Goal: Transaction & Acquisition: Obtain resource

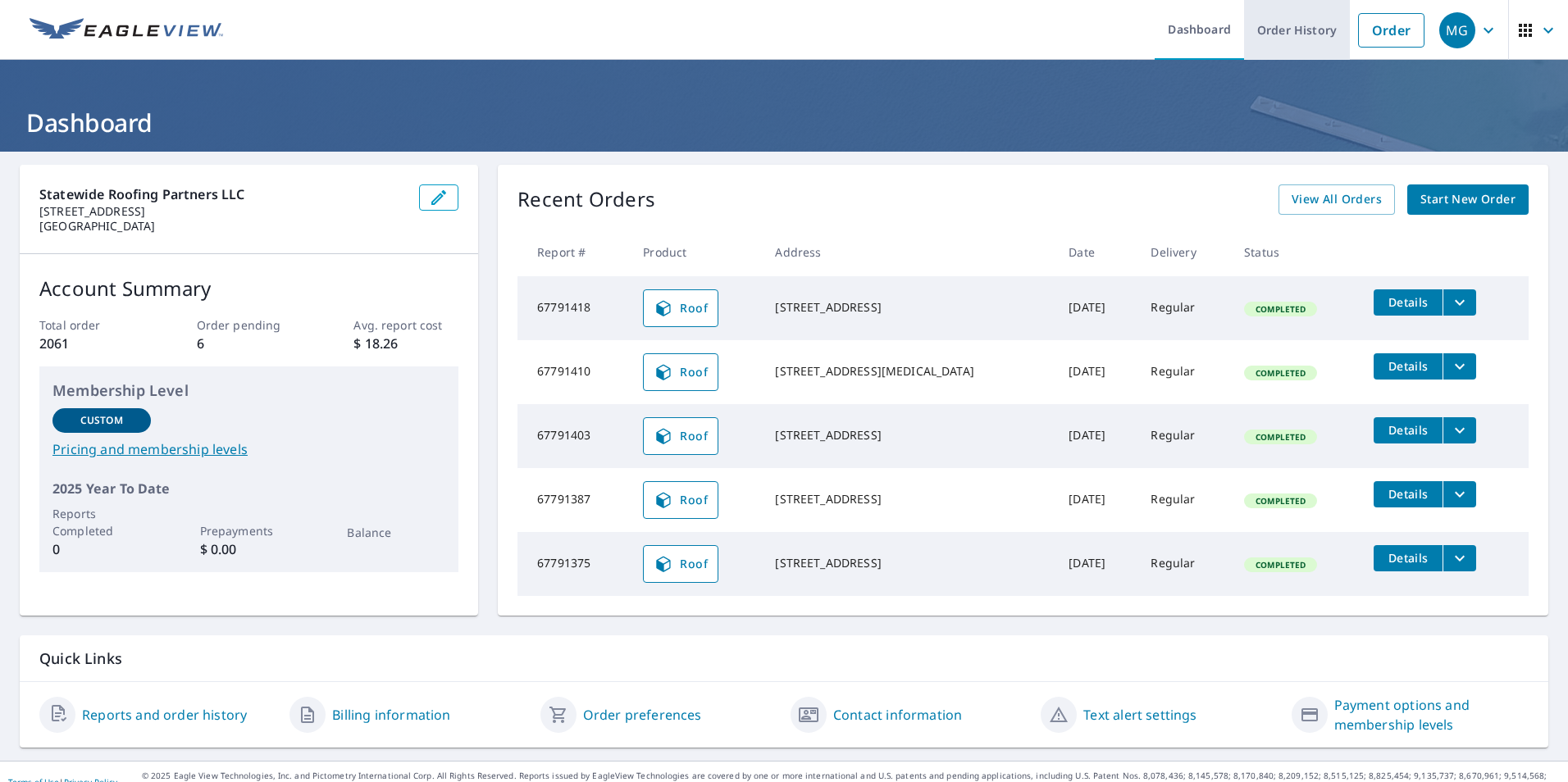
click at [1290, 29] on link "Order History" at bounding box center [1297, 29] width 106 height 60
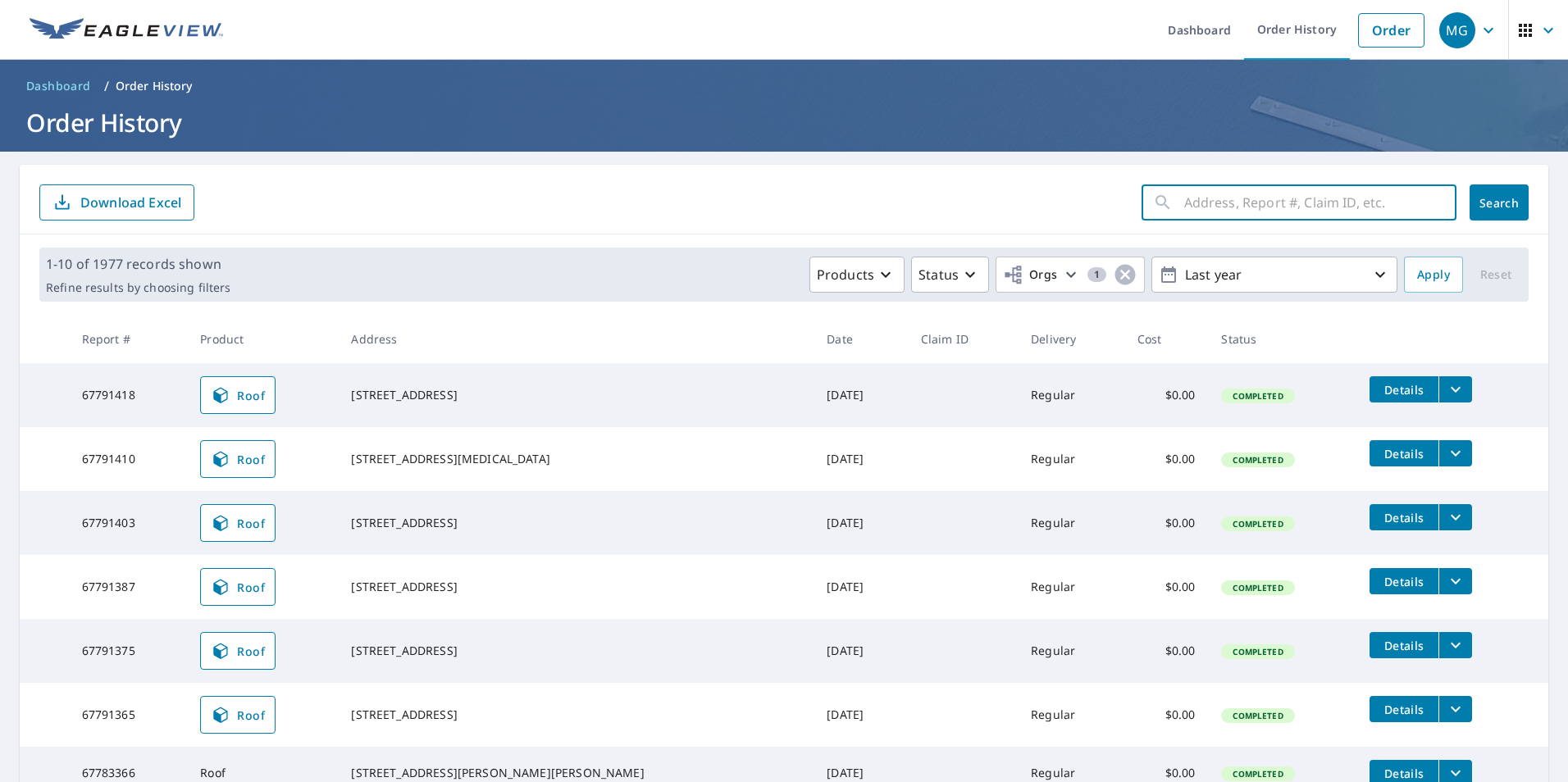
click at [1230, 196] on input "text" at bounding box center [1320, 202] width 272 height 46
paste input "[STREET_ADDRESS]"
drag, startPoint x: 1292, startPoint y: 205, endPoint x: 1265, endPoint y: 204, distance: 27.0
click at [1265, 204] on input "[STREET_ADDRESS]" at bounding box center [1304, 202] width 241 height 46
type input "[STREET_ADDRESS]"
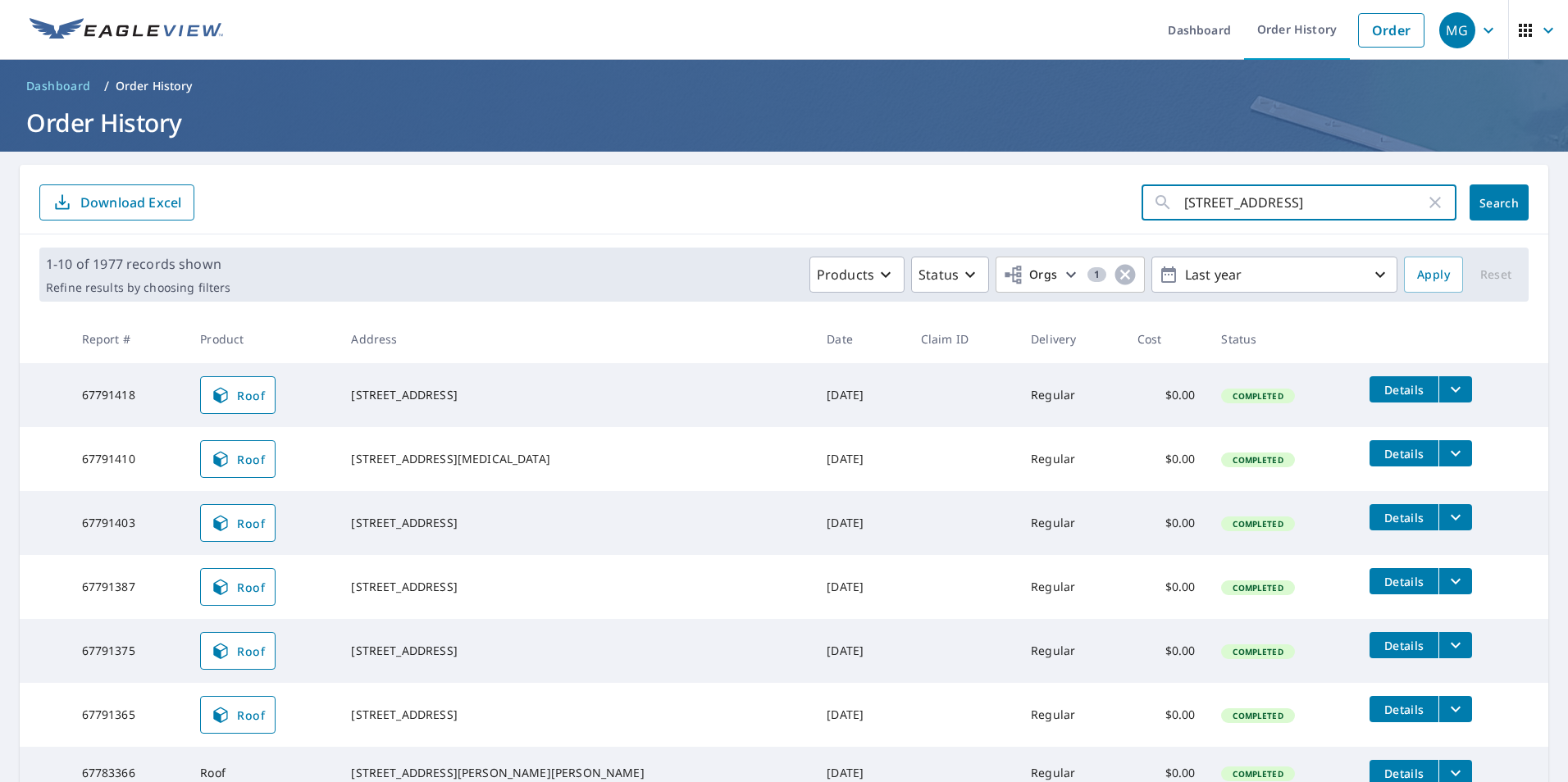
click button "Search" at bounding box center [1499, 202] width 59 height 36
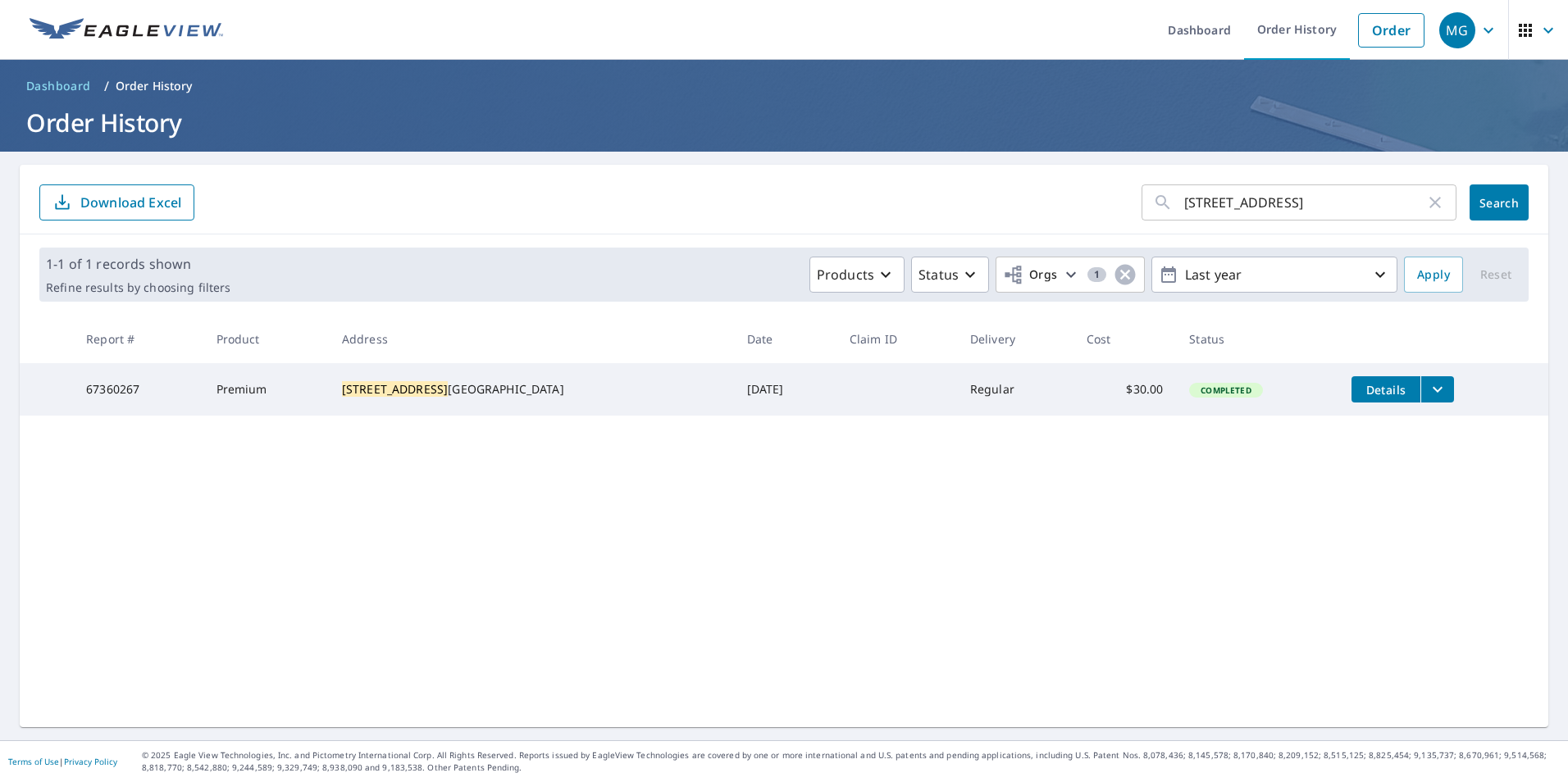
click at [1428, 386] on icon "filesDropdownBtn-67360267" at bounding box center [1437, 389] width 19 height 19
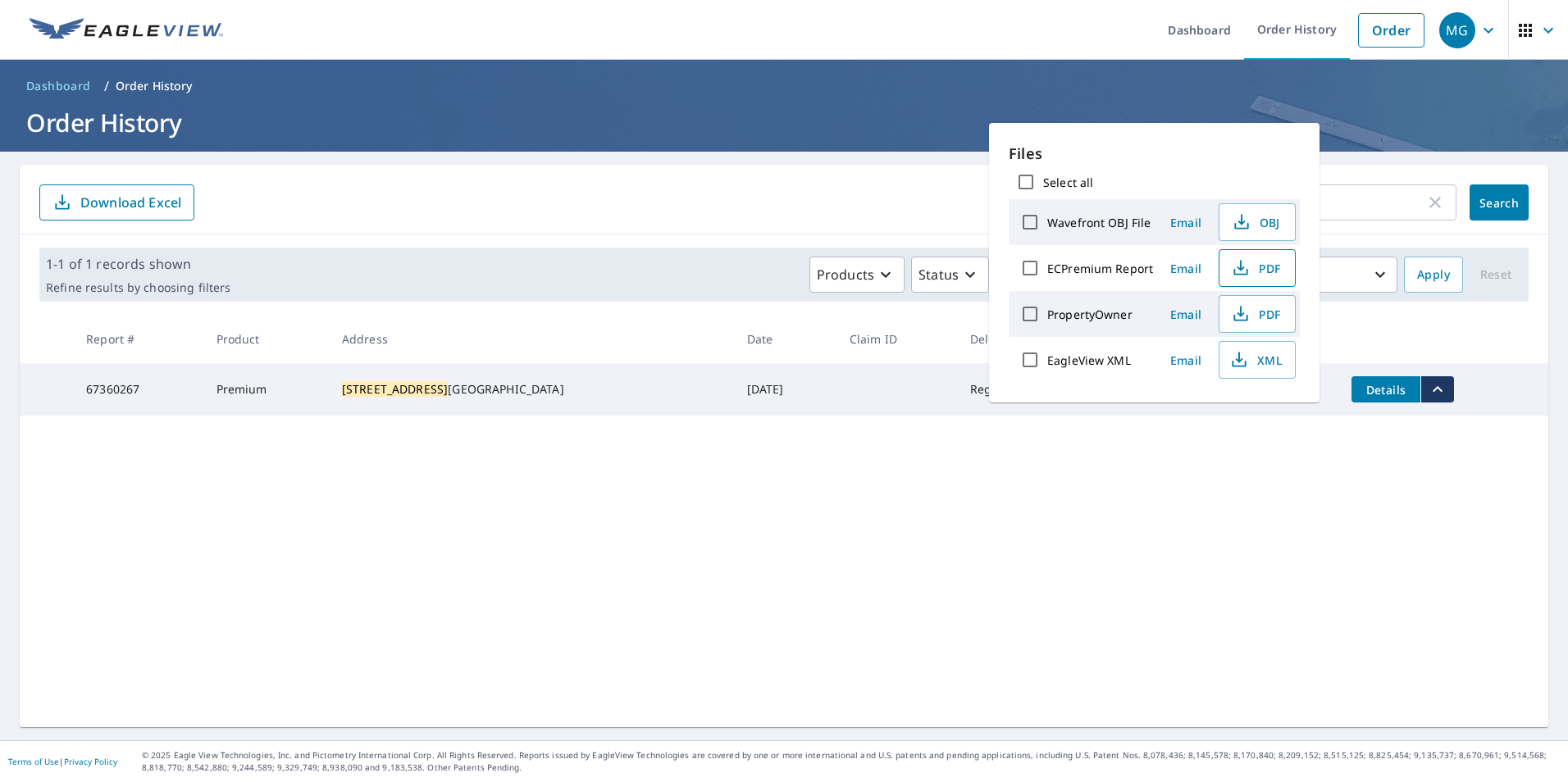
click at [1248, 283] on button "PDF" at bounding box center [1257, 268] width 77 height 38
click at [1376, 94] on ol "Dashboard / Order History" at bounding box center [783, 86] width 1529 height 26
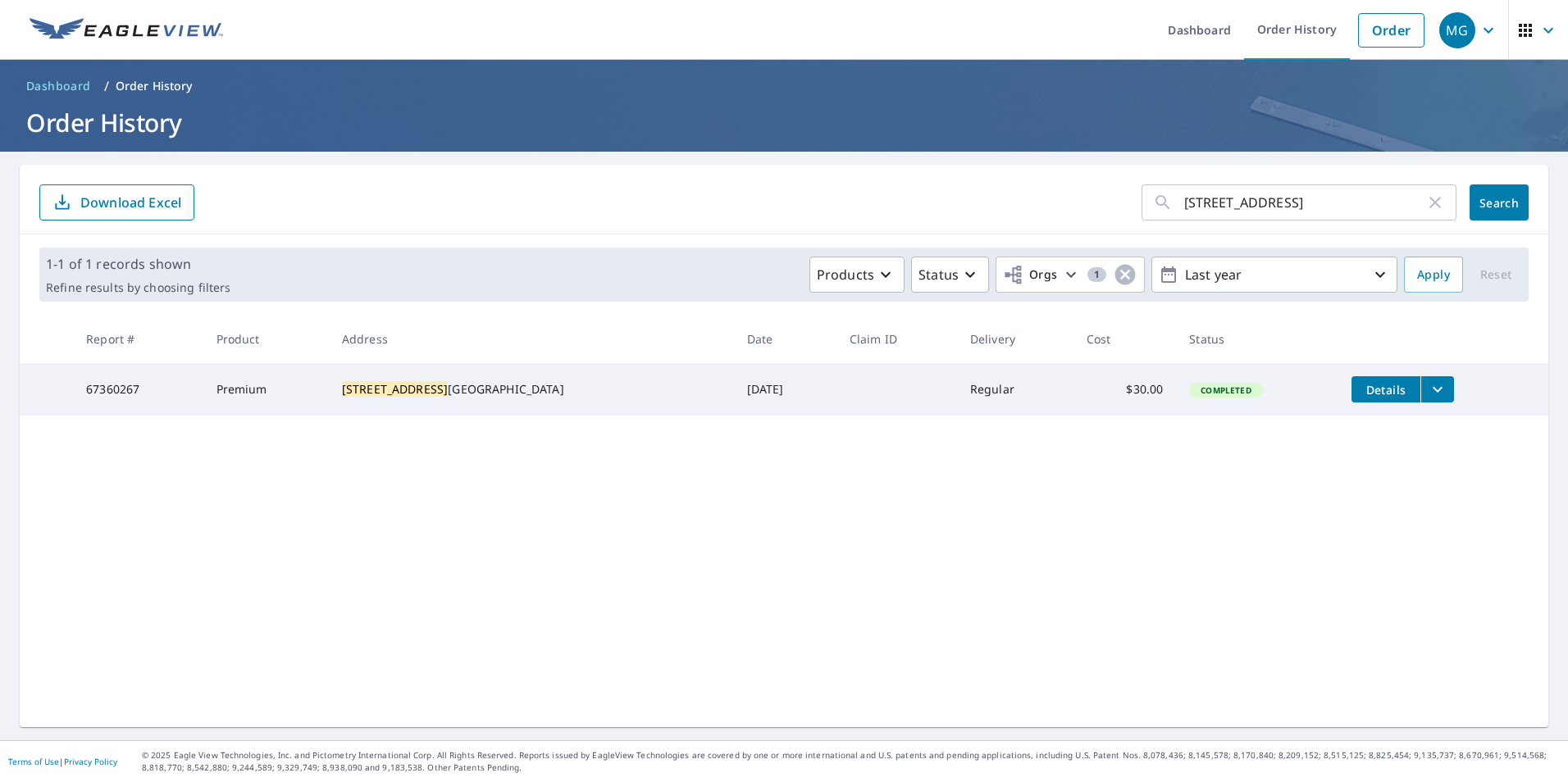
click at [1425, 194] on icon "button" at bounding box center [1434, 202] width 19 height 19
click at [1354, 192] on input "text" at bounding box center [1320, 202] width 272 height 46
paste input "[STREET_ADDRESS]"
drag, startPoint x: 1335, startPoint y: 201, endPoint x: 1268, endPoint y: 213, distance: 68.1
click at [1268, 213] on input "[STREET_ADDRESS]" at bounding box center [1304, 202] width 241 height 46
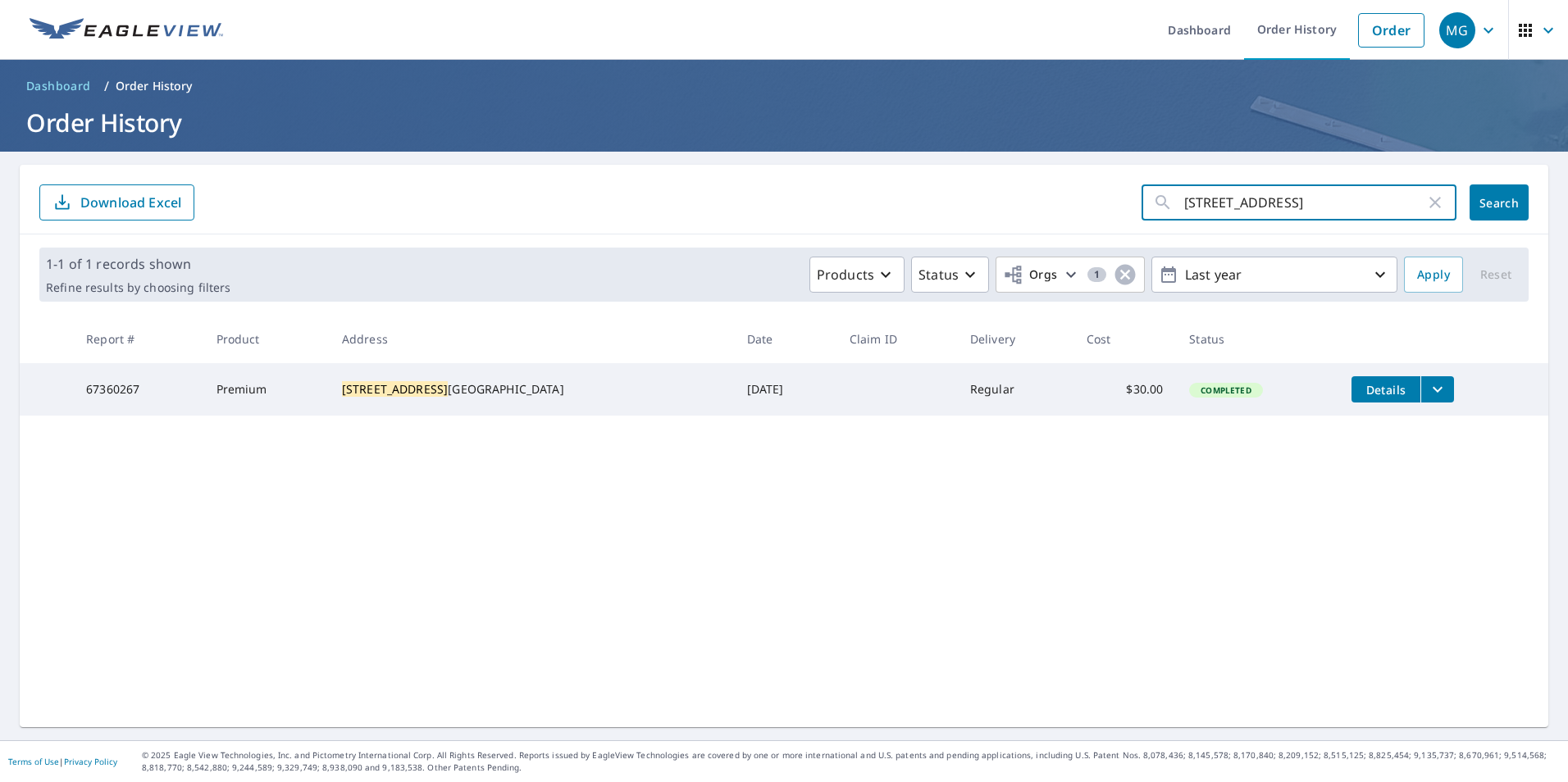
type input "4119 [GEOGRAPHIC_DATA]"
click button "Search" at bounding box center [1499, 202] width 59 height 36
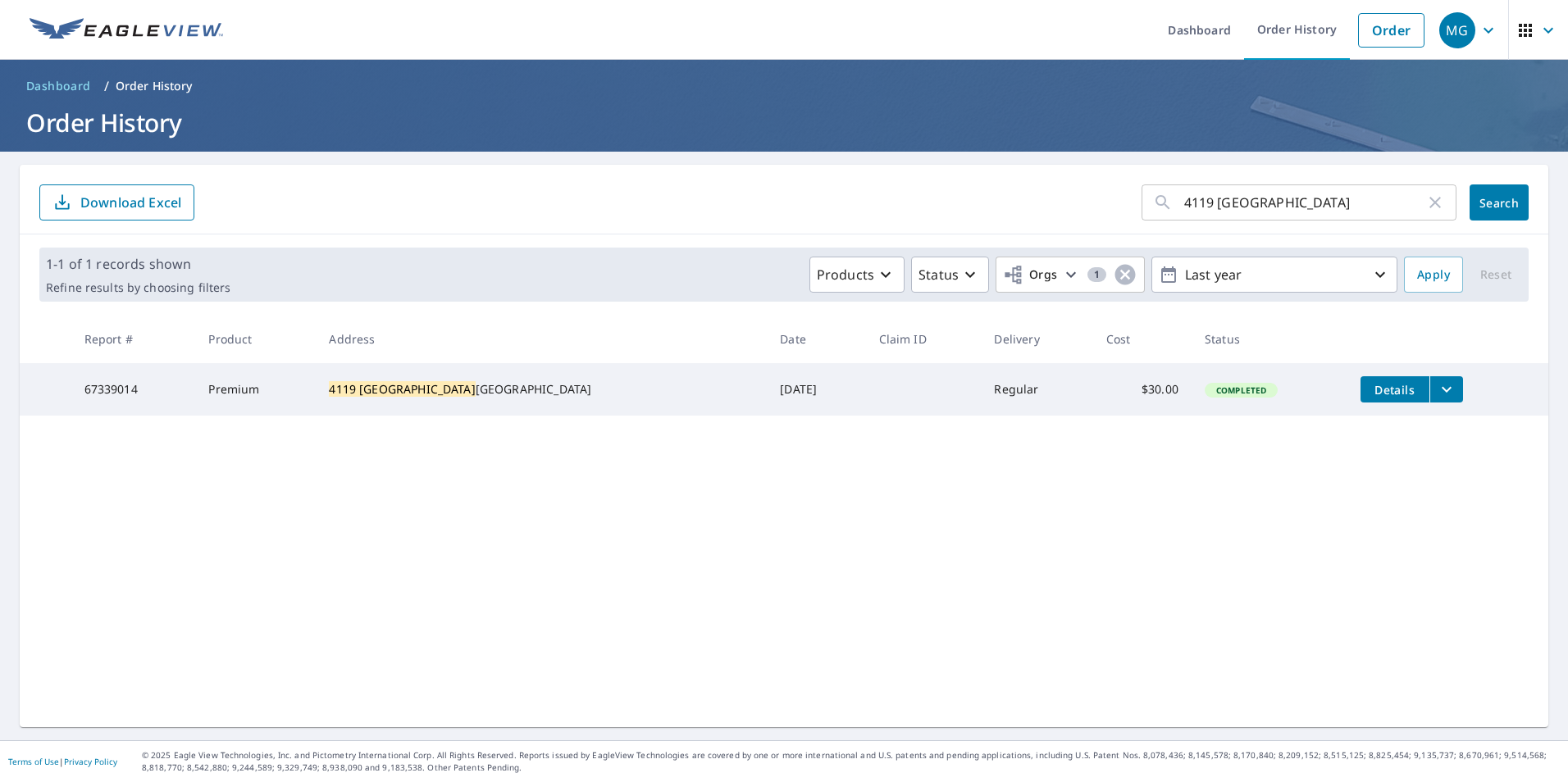
click at [1442, 387] on icon "filesDropdownBtn-67339014" at bounding box center [1447, 390] width 10 height 6
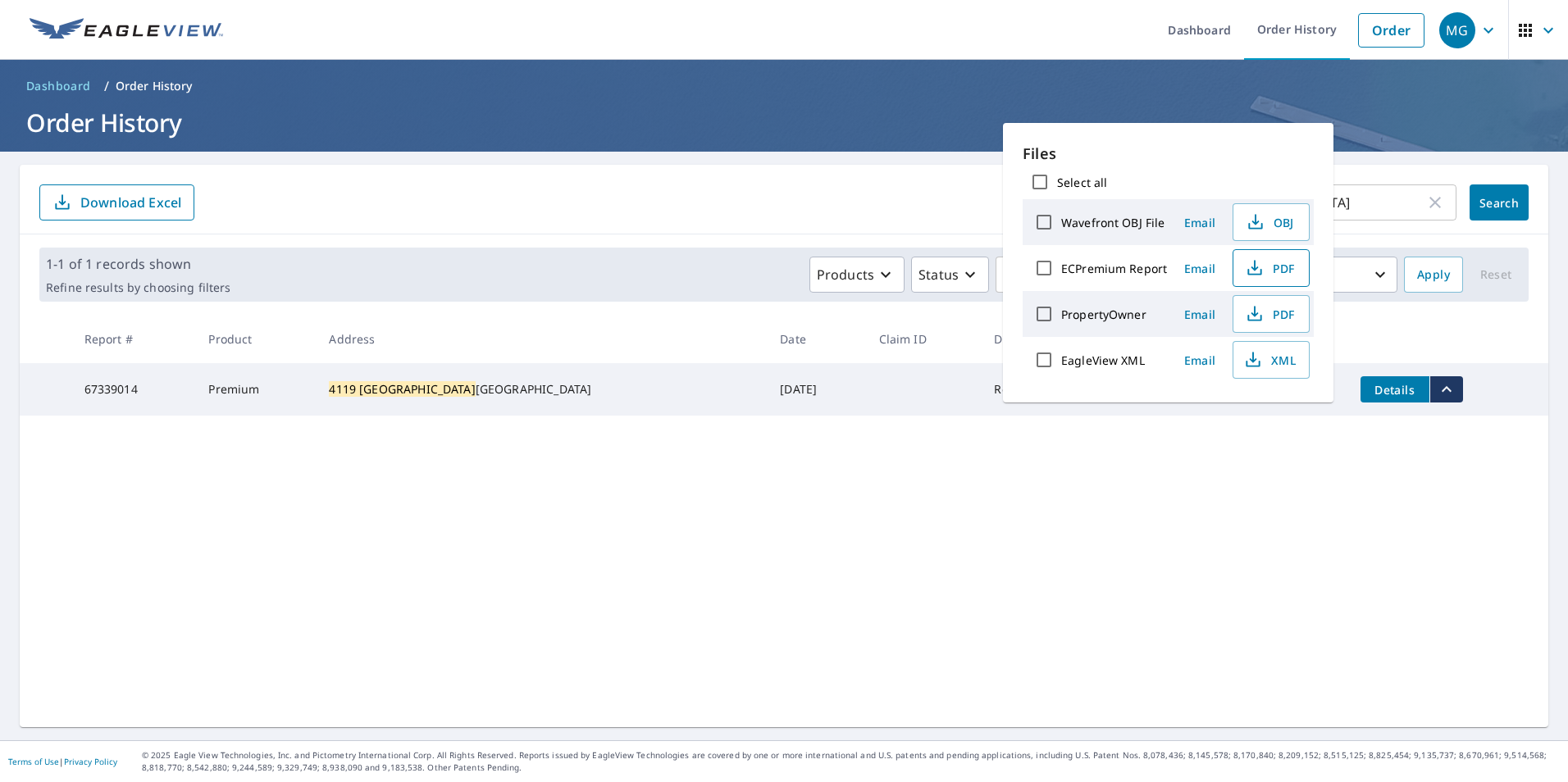
click at [1271, 275] on span "PDF" at bounding box center [1270, 267] width 52 height 19
click at [1354, 158] on main "4119 Lakespur ​ Search Download Excel 1-1 of 1 records shown Refine results by …" at bounding box center [784, 446] width 1568 height 589
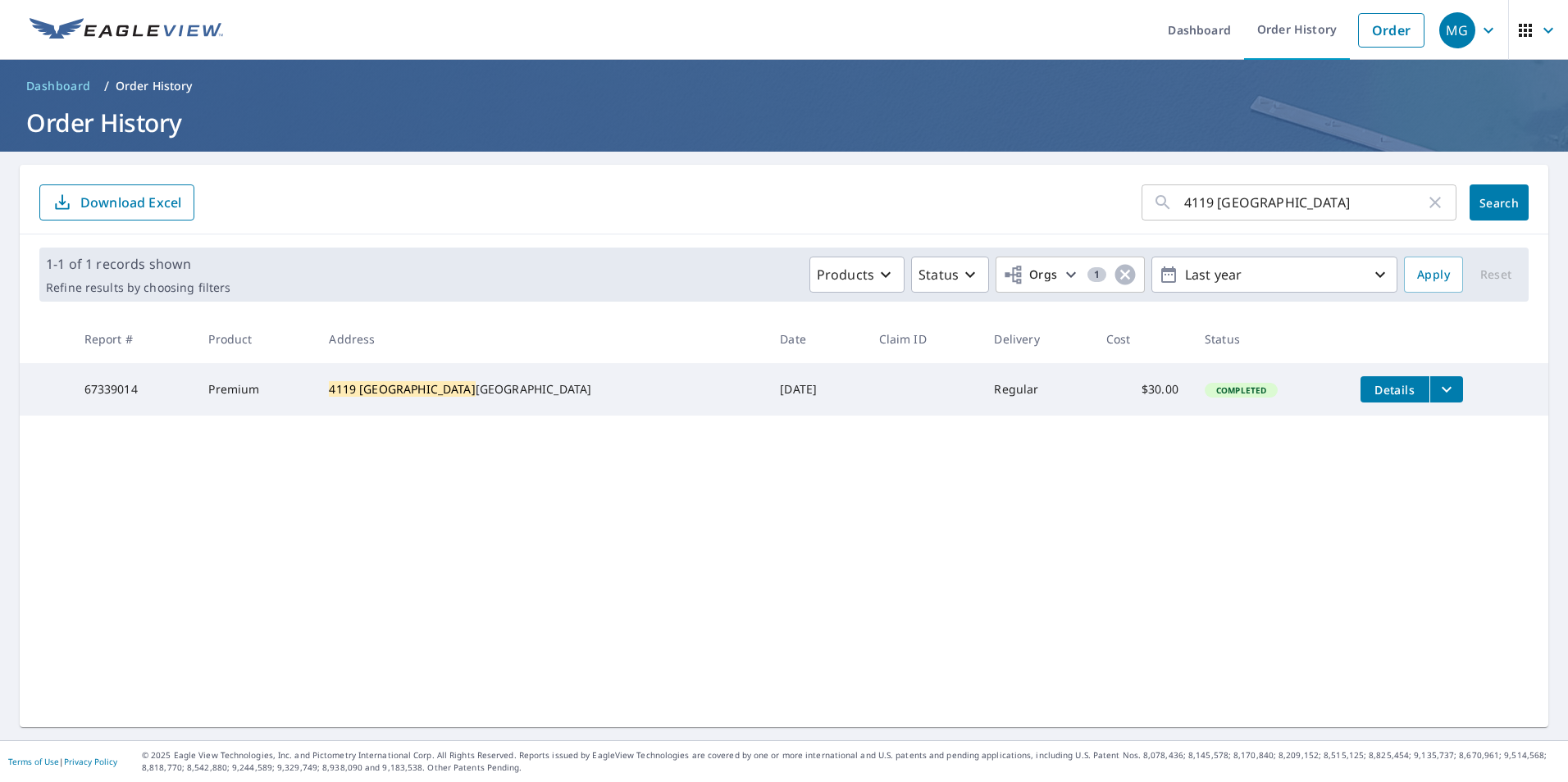
click at [1429, 216] on div "4119 [GEOGRAPHIC_DATA] ​" at bounding box center [1299, 202] width 315 height 36
click at [1425, 202] on icon "button" at bounding box center [1434, 202] width 19 height 19
click at [1339, 211] on input "text" at bounding box center [1320, 202] width 272 height 46
paste input "[STREET_ADDRESS]"
drag, startPoint x: 1336, startPoint y: 202, endPoint x: 1277, endPoint y: 204, distance: 59.0
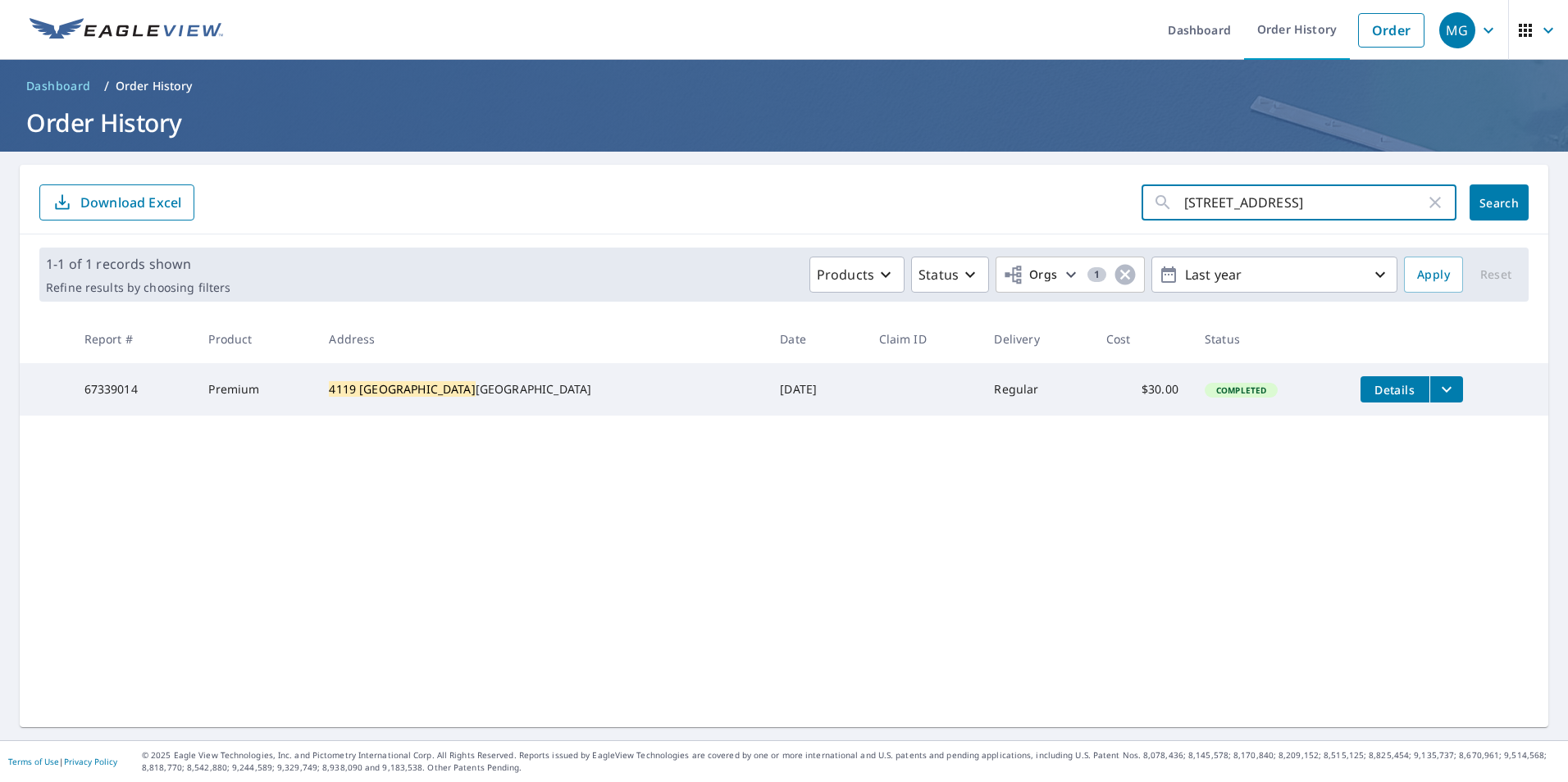
click at [1277, 204] on input "[STREET_ADDRESS]" at bounding box center [1304, 202] width 241 height 46
type input "4044 Plumbago"
click button "Search" at bounding box center [1499, 202] width 59 height 36
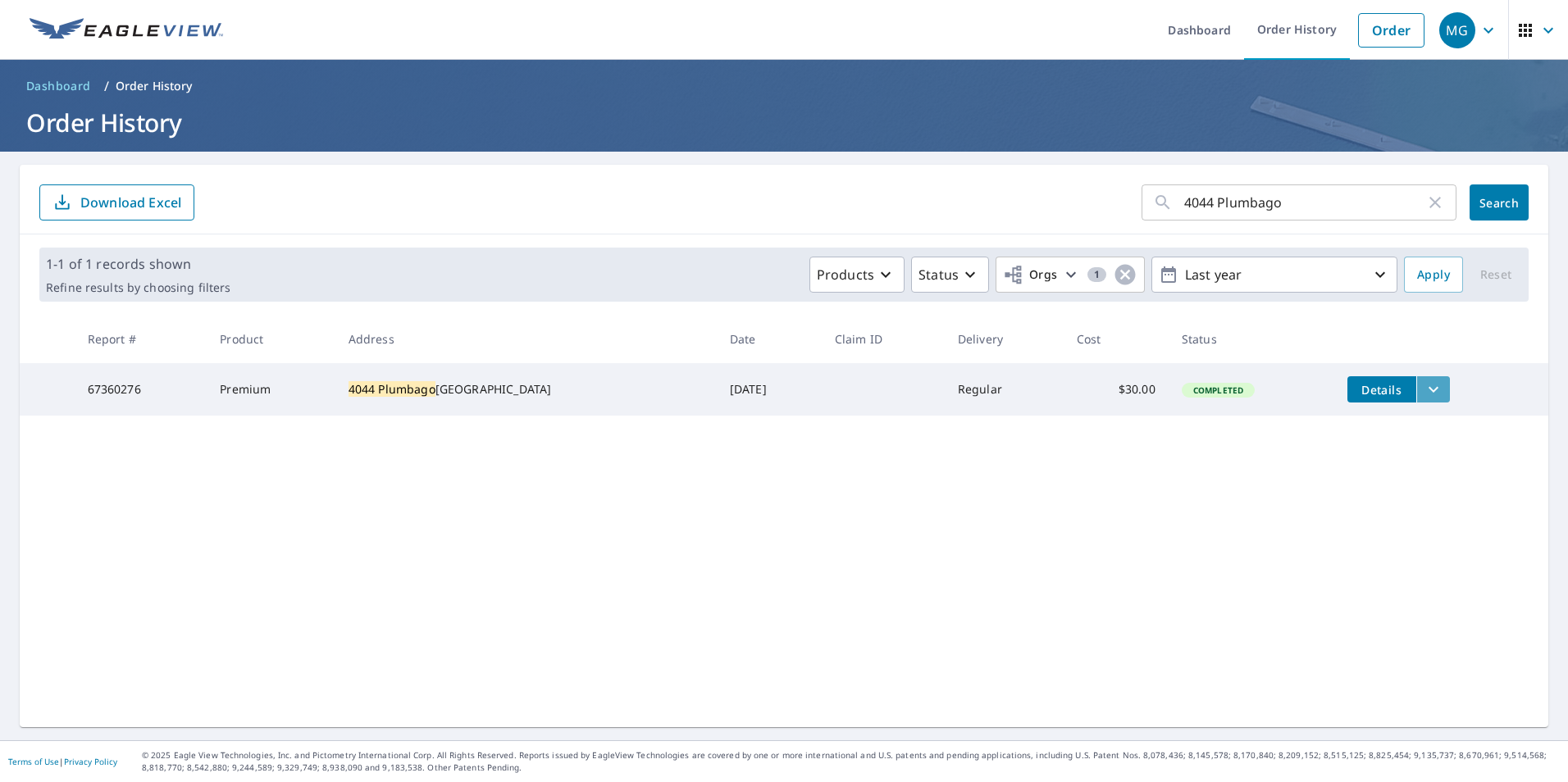
click at [1423, 394] on icon "filesDropdownBtn-67360276" at bounding box center [1433, 389] width 19 height 19
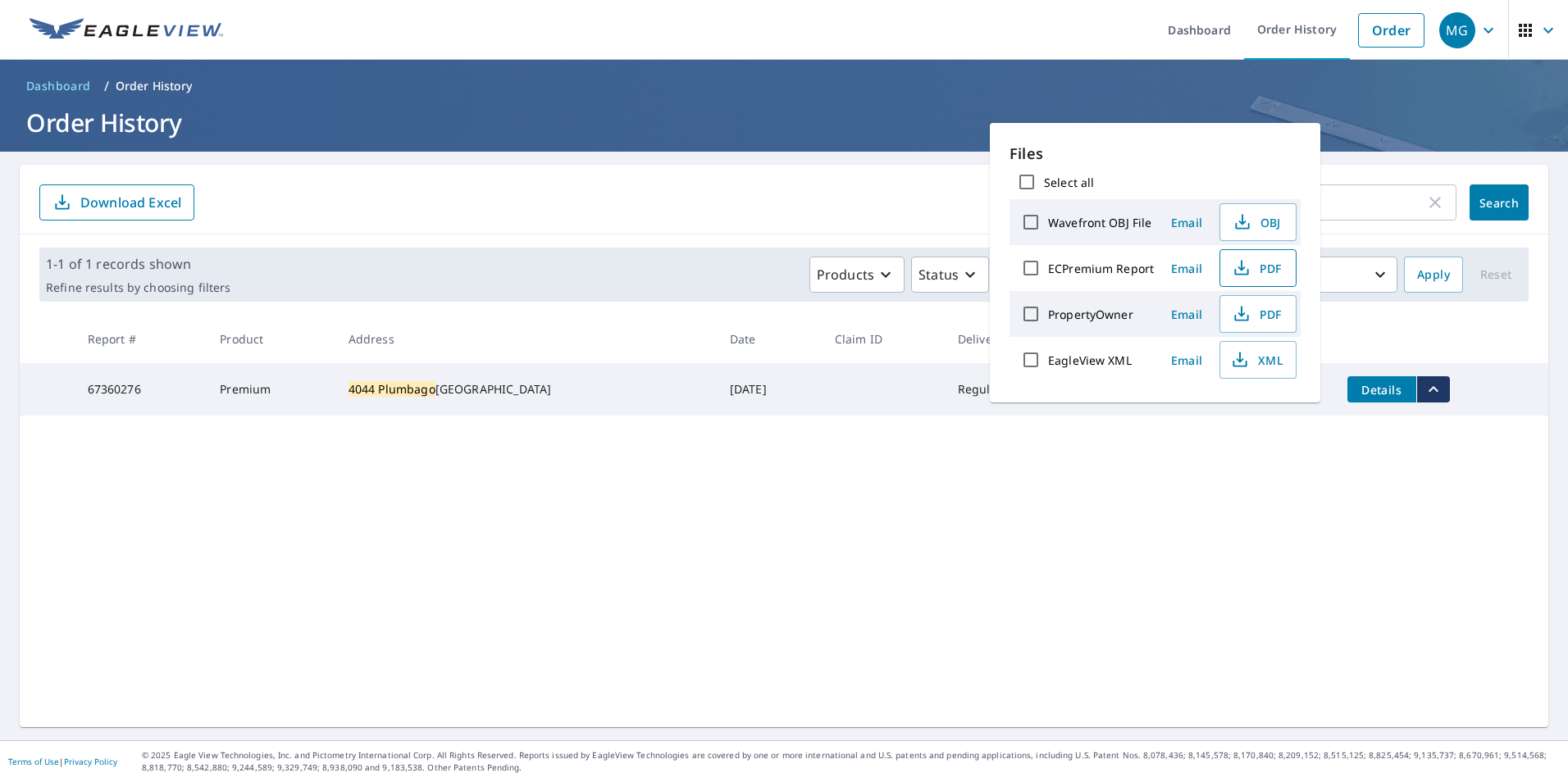
click at [1272, 265] on span "PDF" at bounding box center [1256, 267] width 52 height 19
click at [1058, 509] on div "4044 Plumbago ​ Search Download Excel 1-1 of 1 records shown Refine results by …" at bounding box center [783, 446] width 1529 height 563
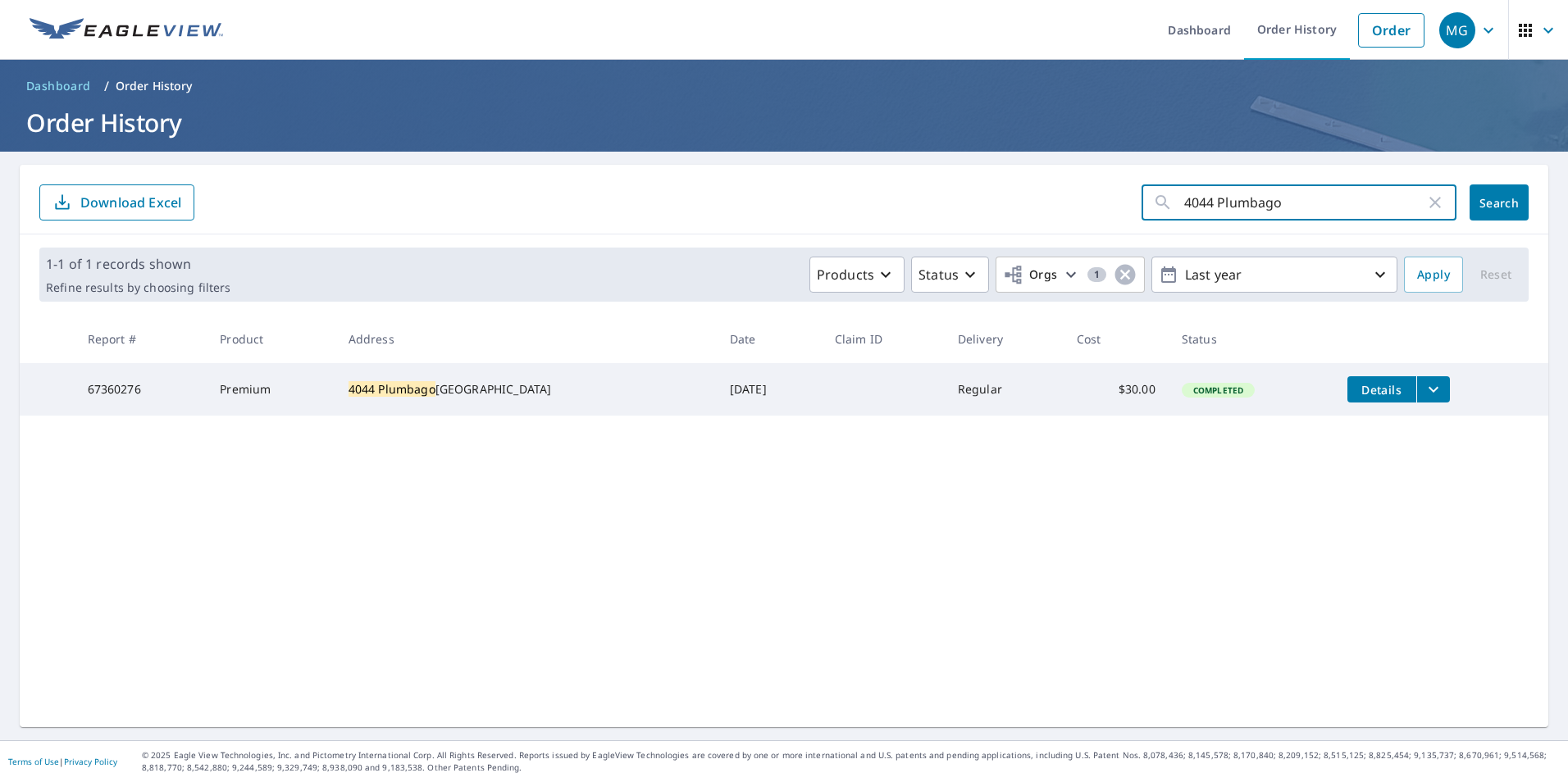
click at [1253, 197] on input "4044 Plumbago" at bounding box center [1304, 202] width 241 height 46
paste input "[STREET_ADDRESS]"
type input "[STREET_ADDRESS]"
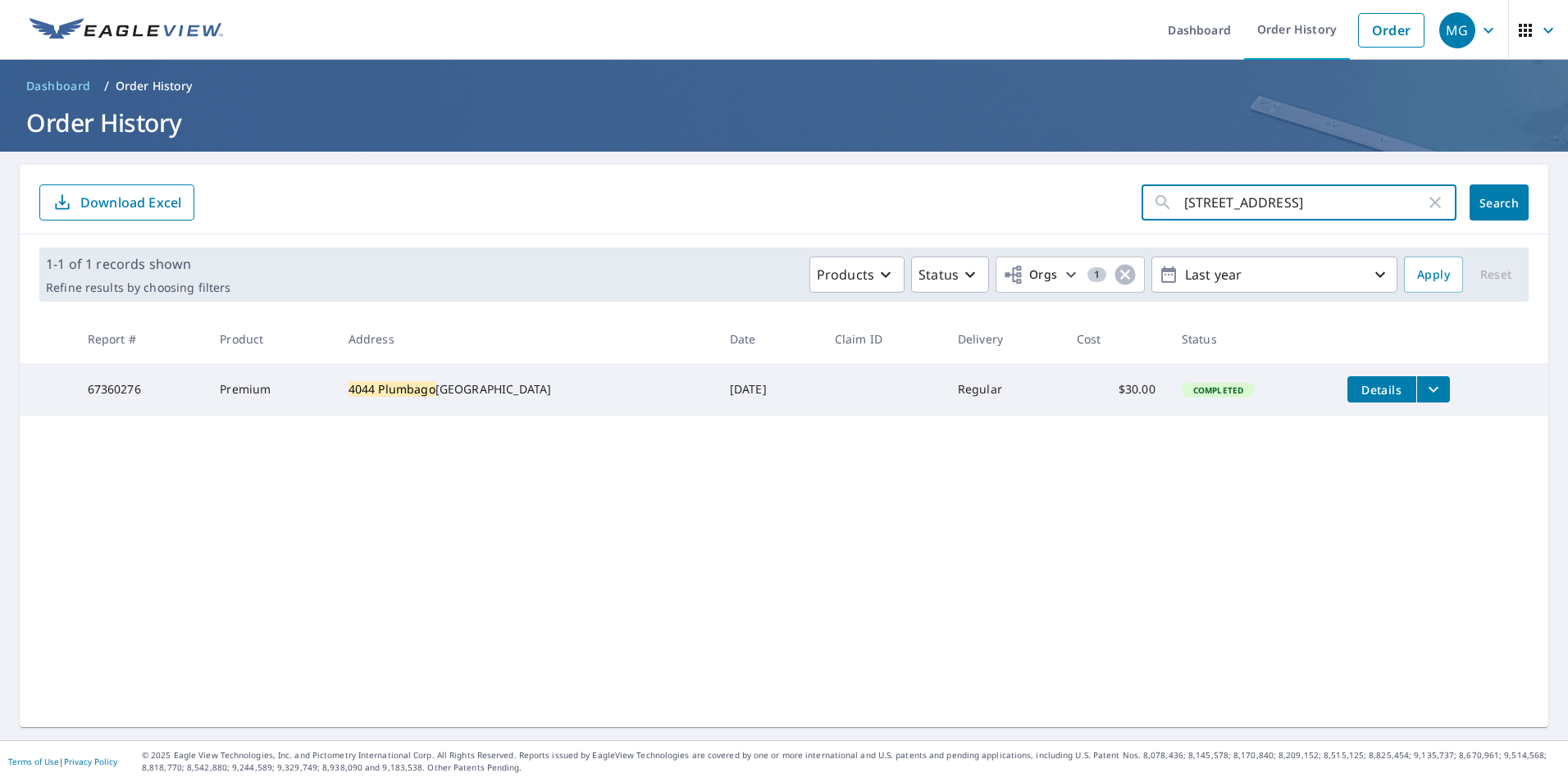
click at [1503, 199] on span "Search" at bounding box center [1499, 202] width 33 height 16
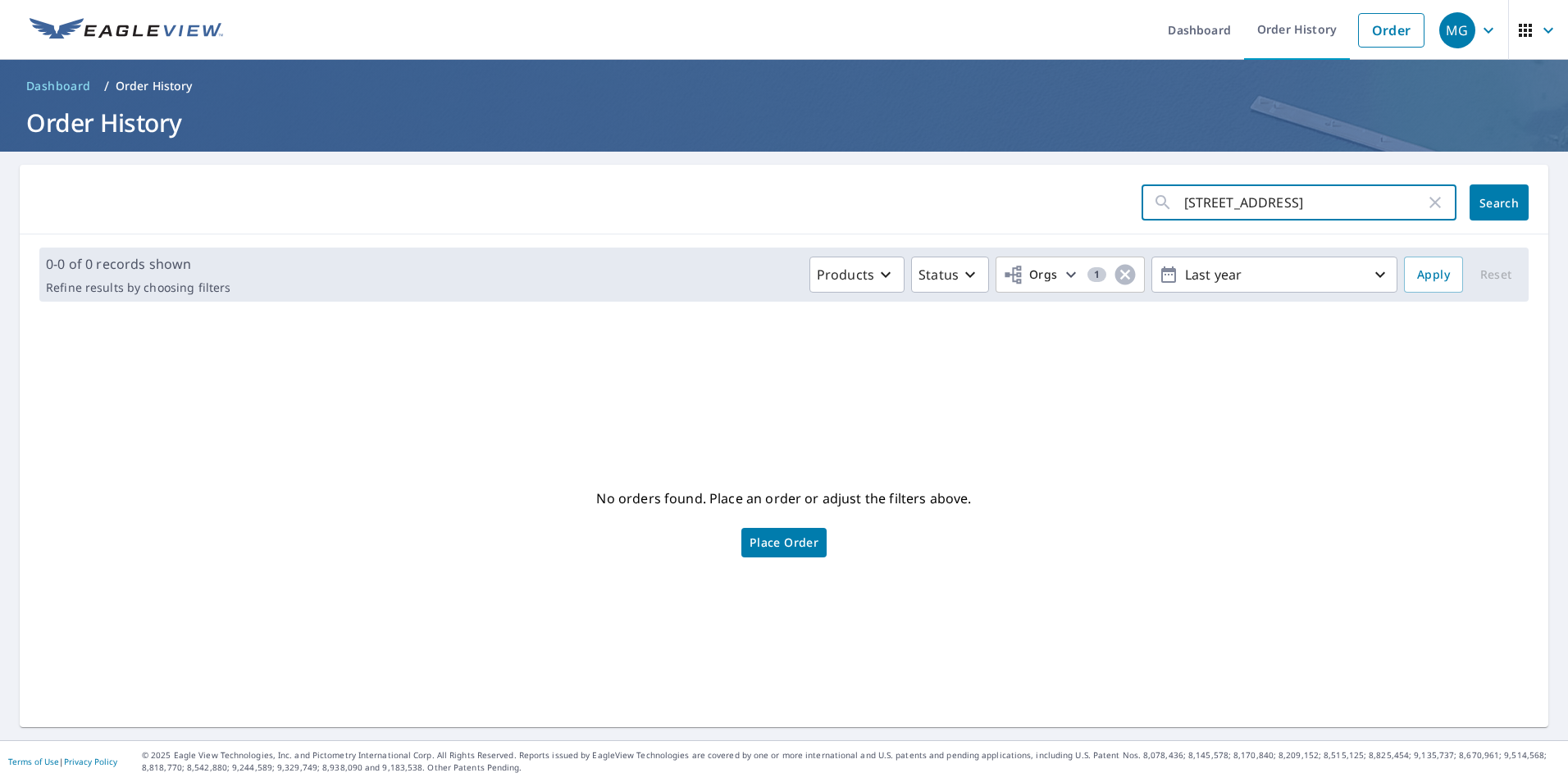
drag, startPoint x: 1273, startPoint y: 197, endPoint x: 1251, endPoint y: 201, distance: 22.4
click at [1251, 201] on input "[STREET_ADDRESS]" at bounding box center [1304, 202] width 241 height 46
type input "[STREET_ADDRESS]"
click button "Search" at bounding box center [1499, 202] width 59 height 36
drag, startPoint x: 1265, startPoint y: 202, endPoint x: 1235, endPoint y: 204, distance: 30.1
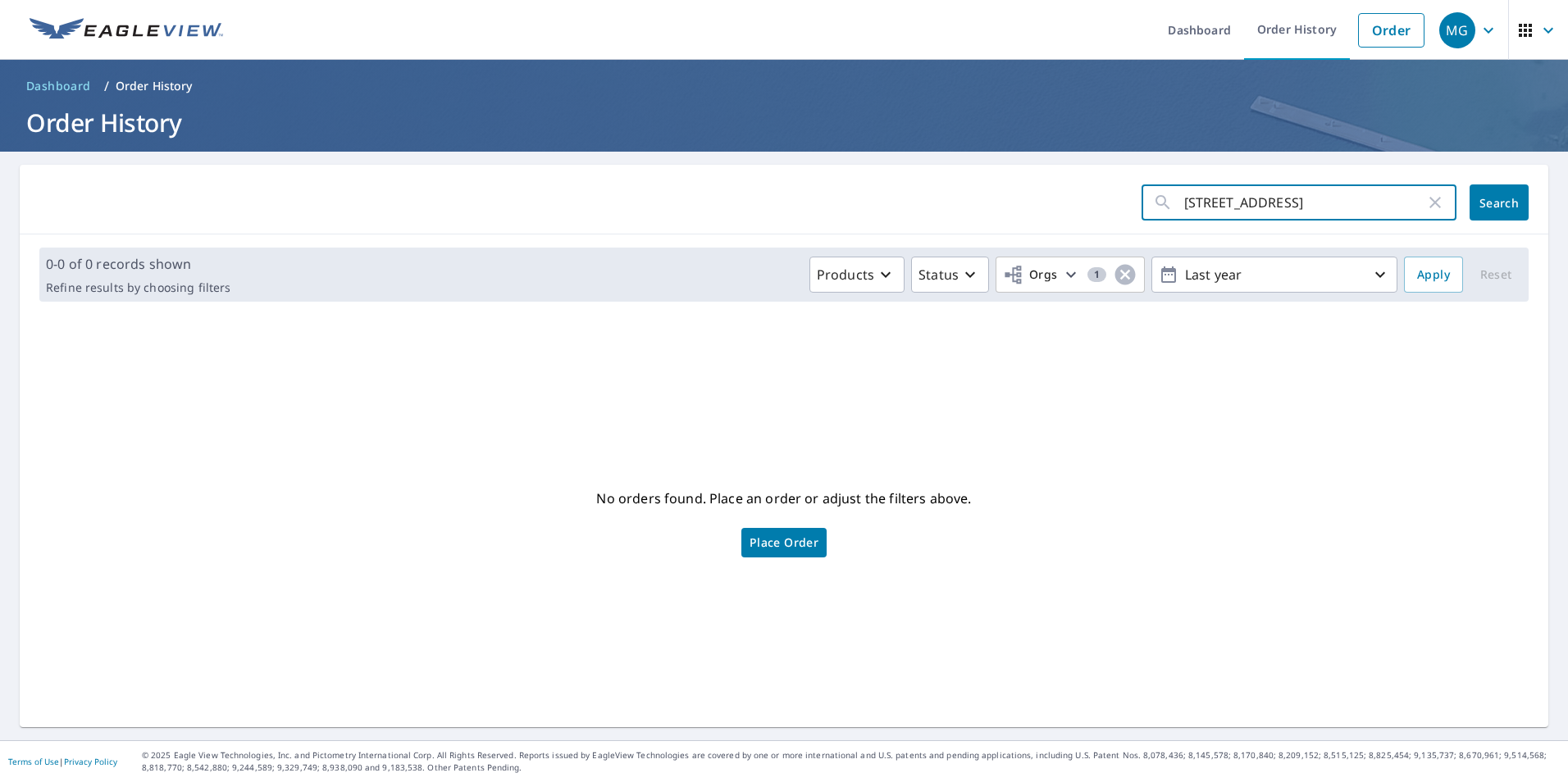
click at [1235, 204] on input "[STREET_ADDRESS]" at bounding box center [1304, 202] width 241 height 46
type input "1120 NW"
click button "Search" at bounding box center [1499, 202] width 59 height 36
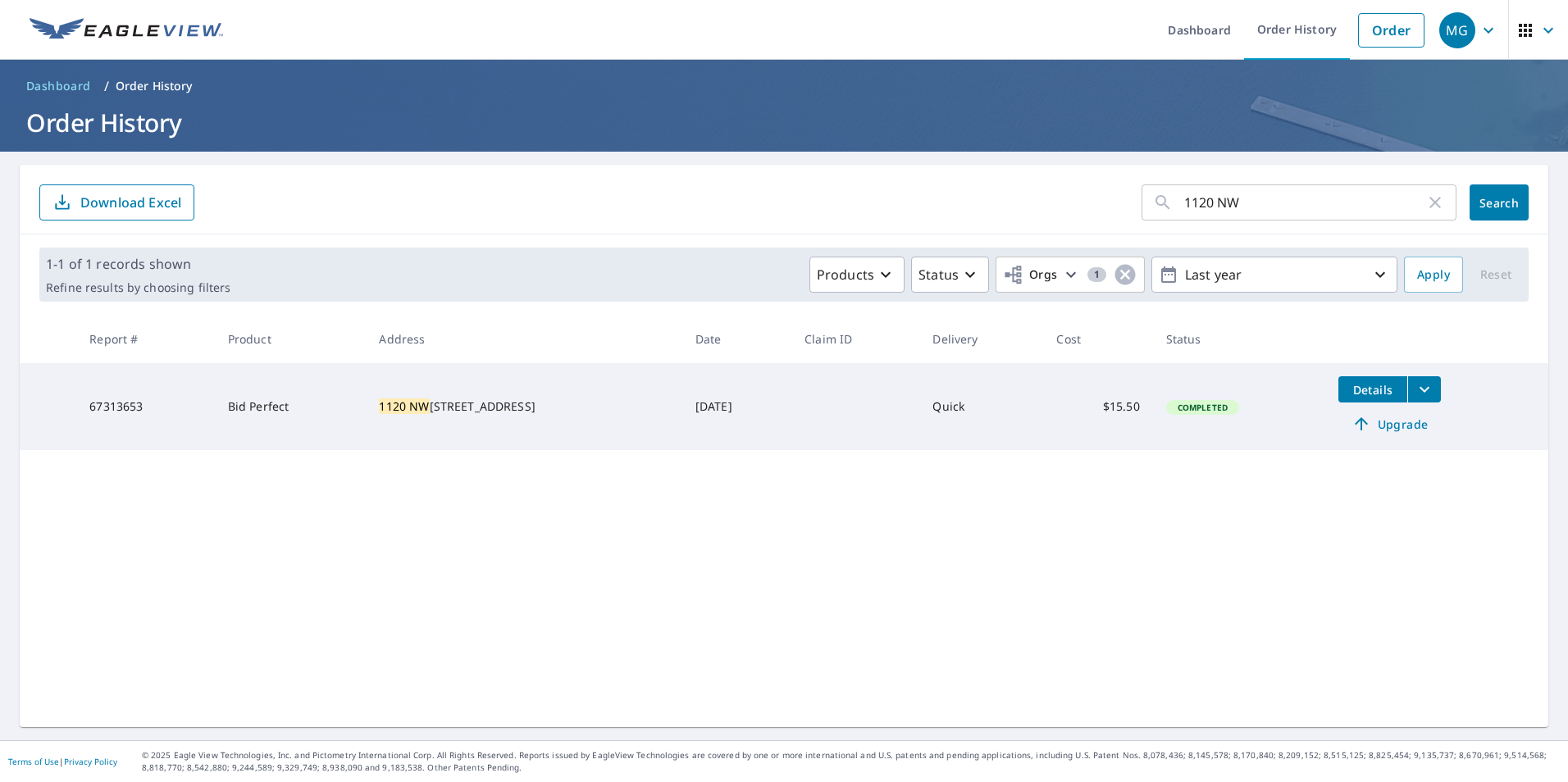
click at [1424, 383] on icon "filesDropdownBtn-67313653" at bounding box center [1424, 389] width 19 height 19
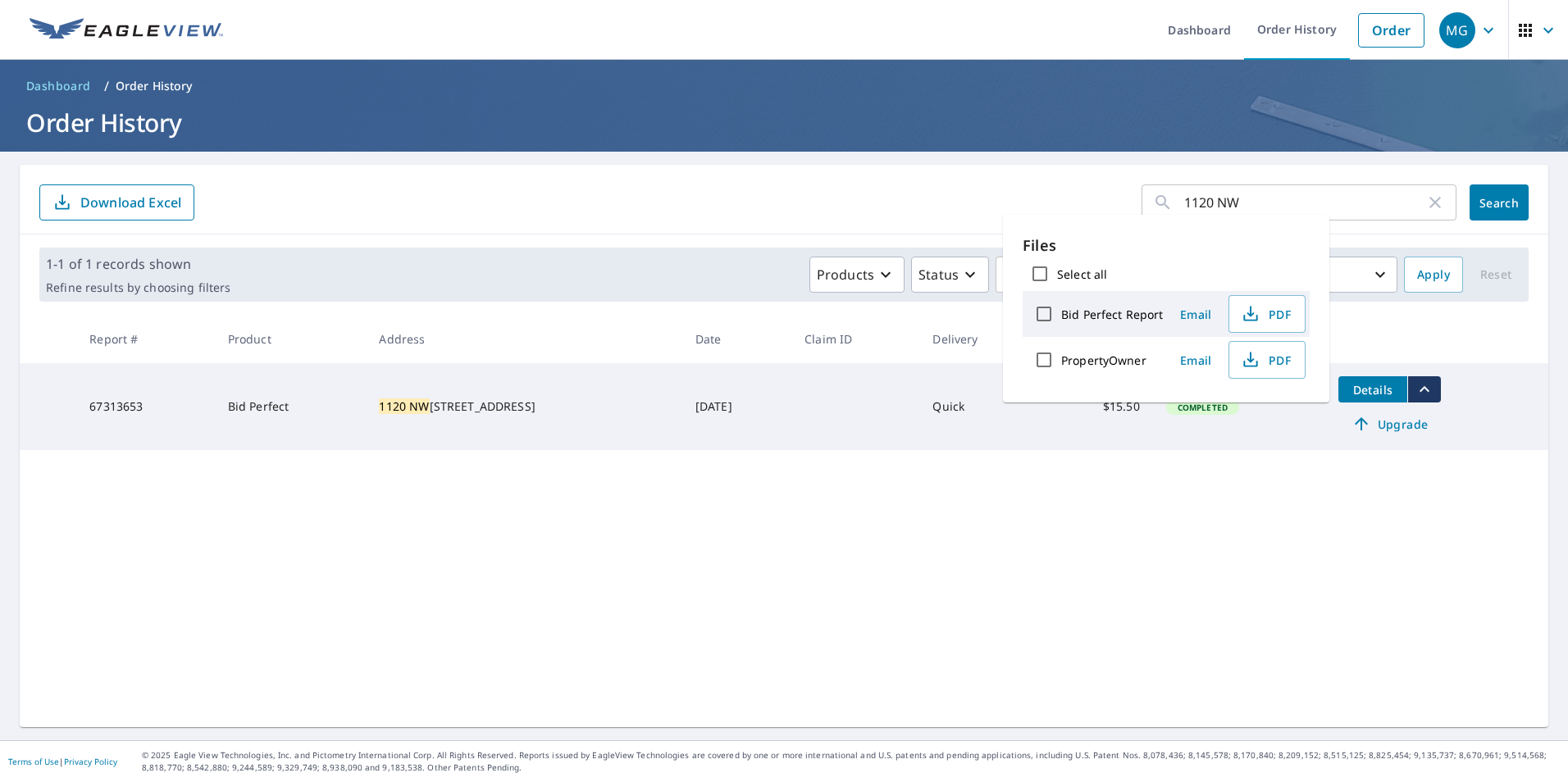
click at [921, 543] on div "1120 NW ​ Search Download Excel 1-1 of 1 records shown Refine results by choosi…" at bounding box center [783, 446] width 1529 height 563
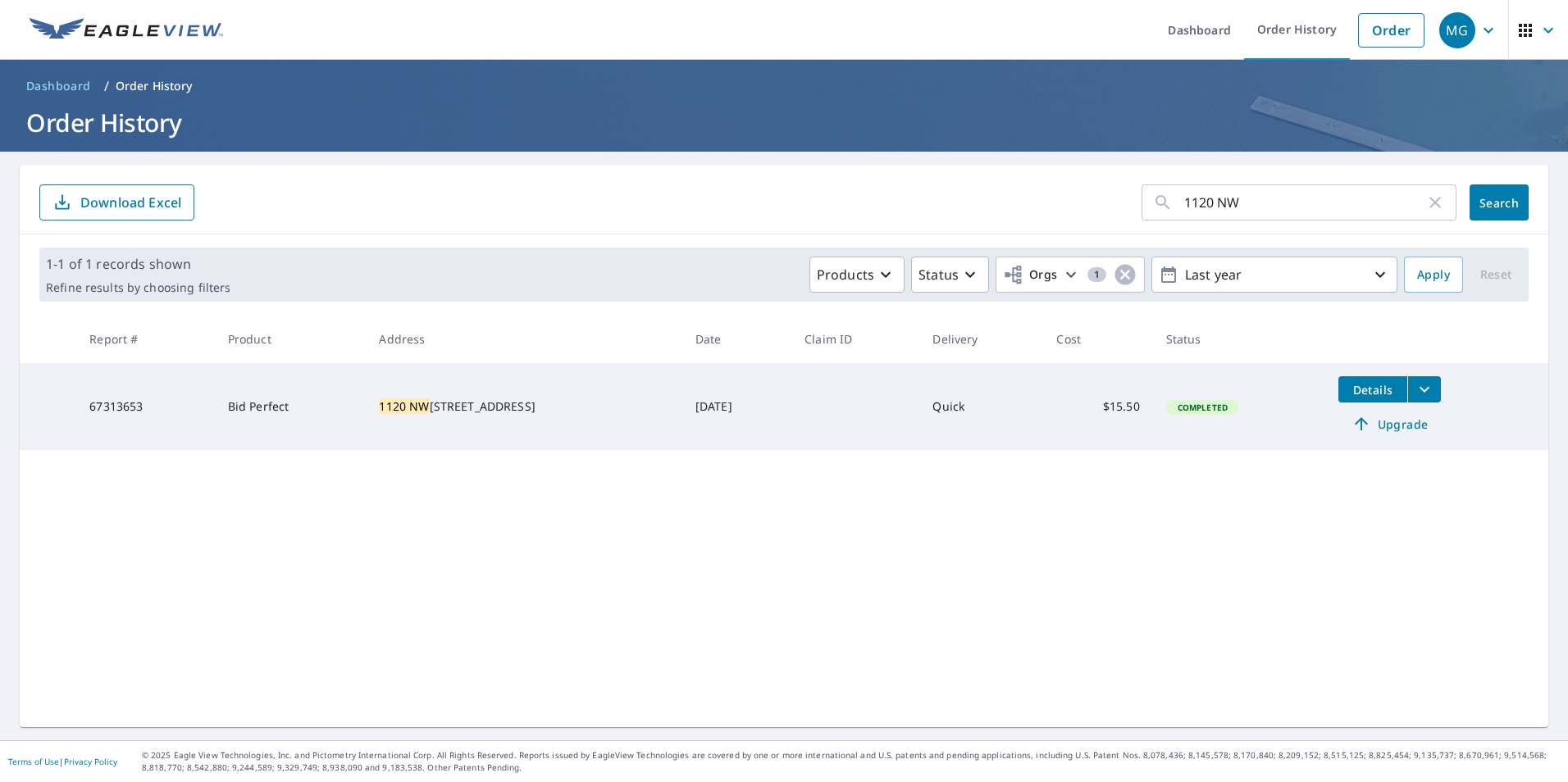
click at [1378, 427] on span "Upgrade" at bounding box center [1390, 423] width 83 height 19
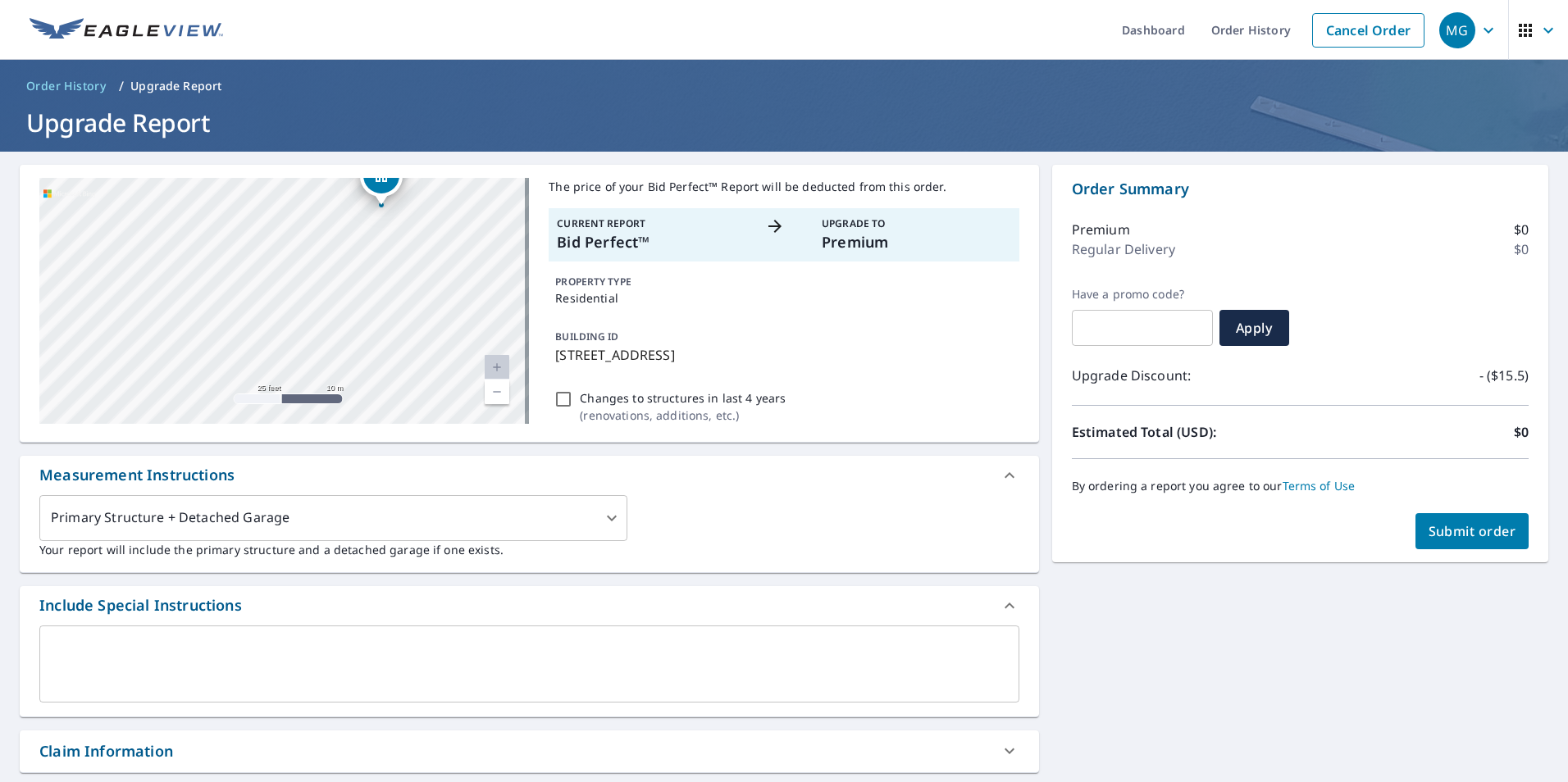
drag, startPoint x: 394, startPoint y: 217, endPoint x: 270, endPoint y: 420, distance: 237.9
click at [282, 453] on div "[STREET_ADDRESS] Aerial Road A standard road map Aerial A detailed look from ab…" at bounding box center [529, 653] width 1019 height 979
click at [250, 368] on div "[STREET_ADDRESS]" at bounding box center [284, 301] width 490 height 246
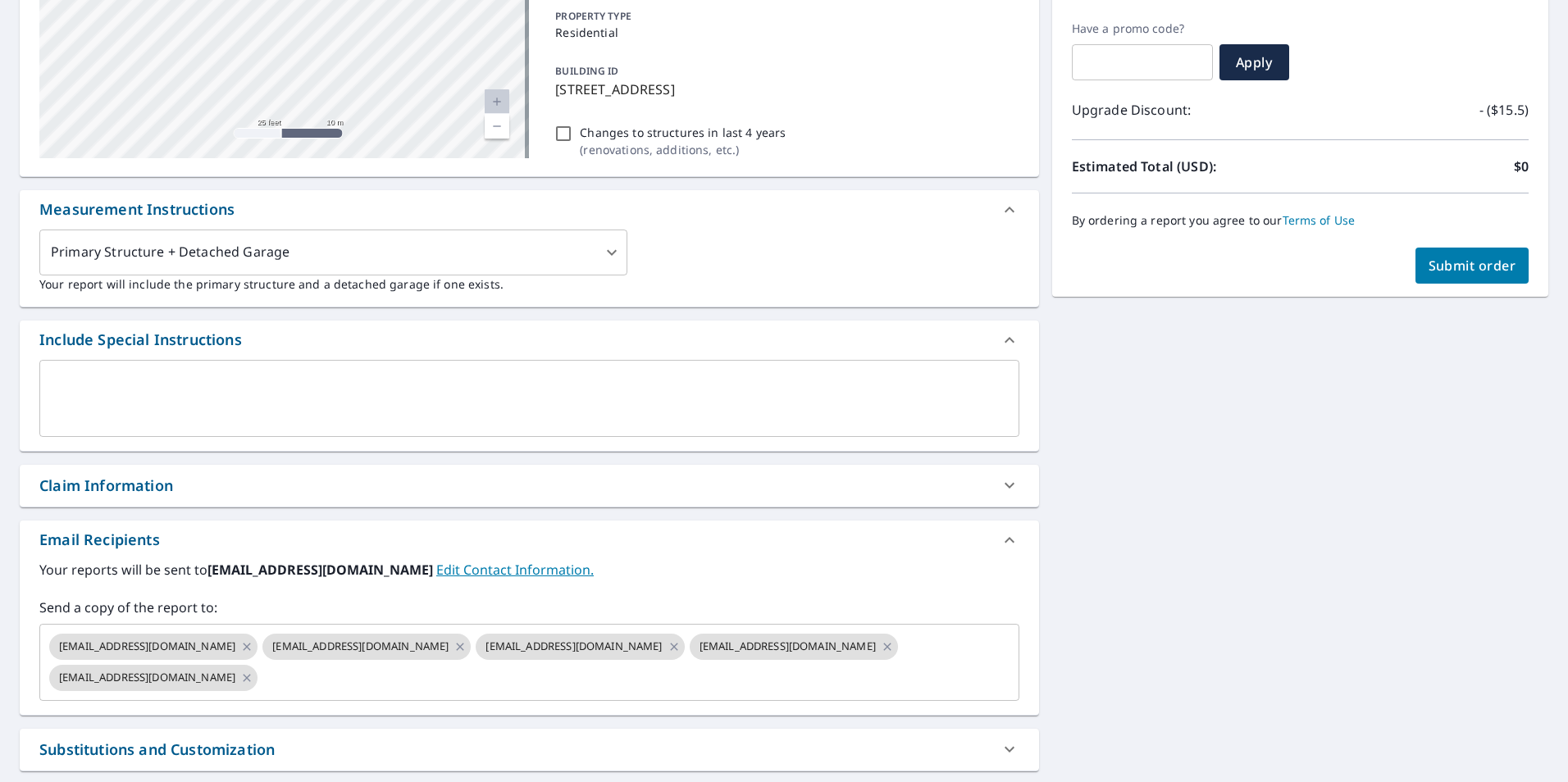
scroll to position [164, 0]
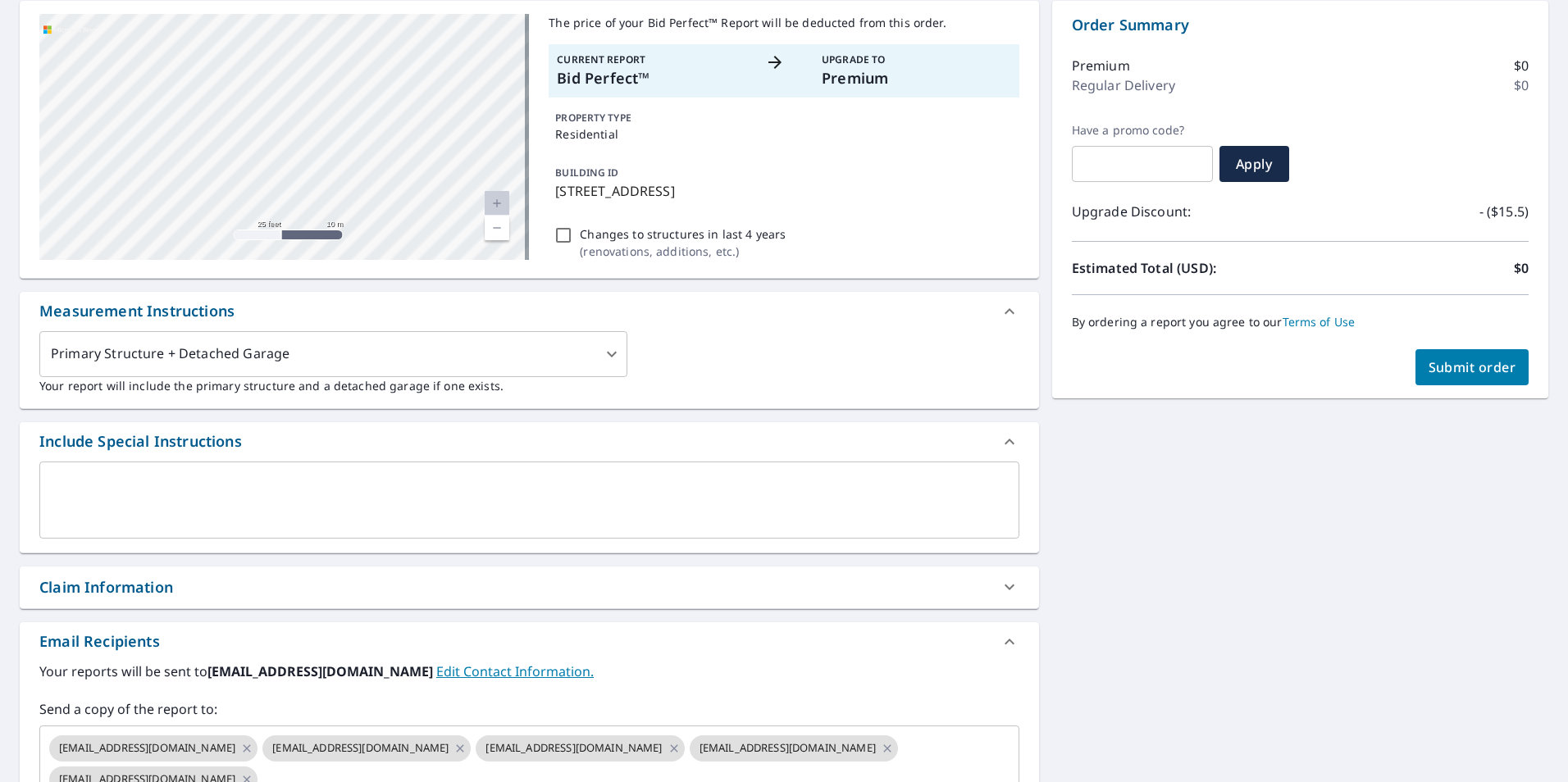
click at [1475, 360] on span "Submit order" at bounding box center [1472, 367] width 87 height 18
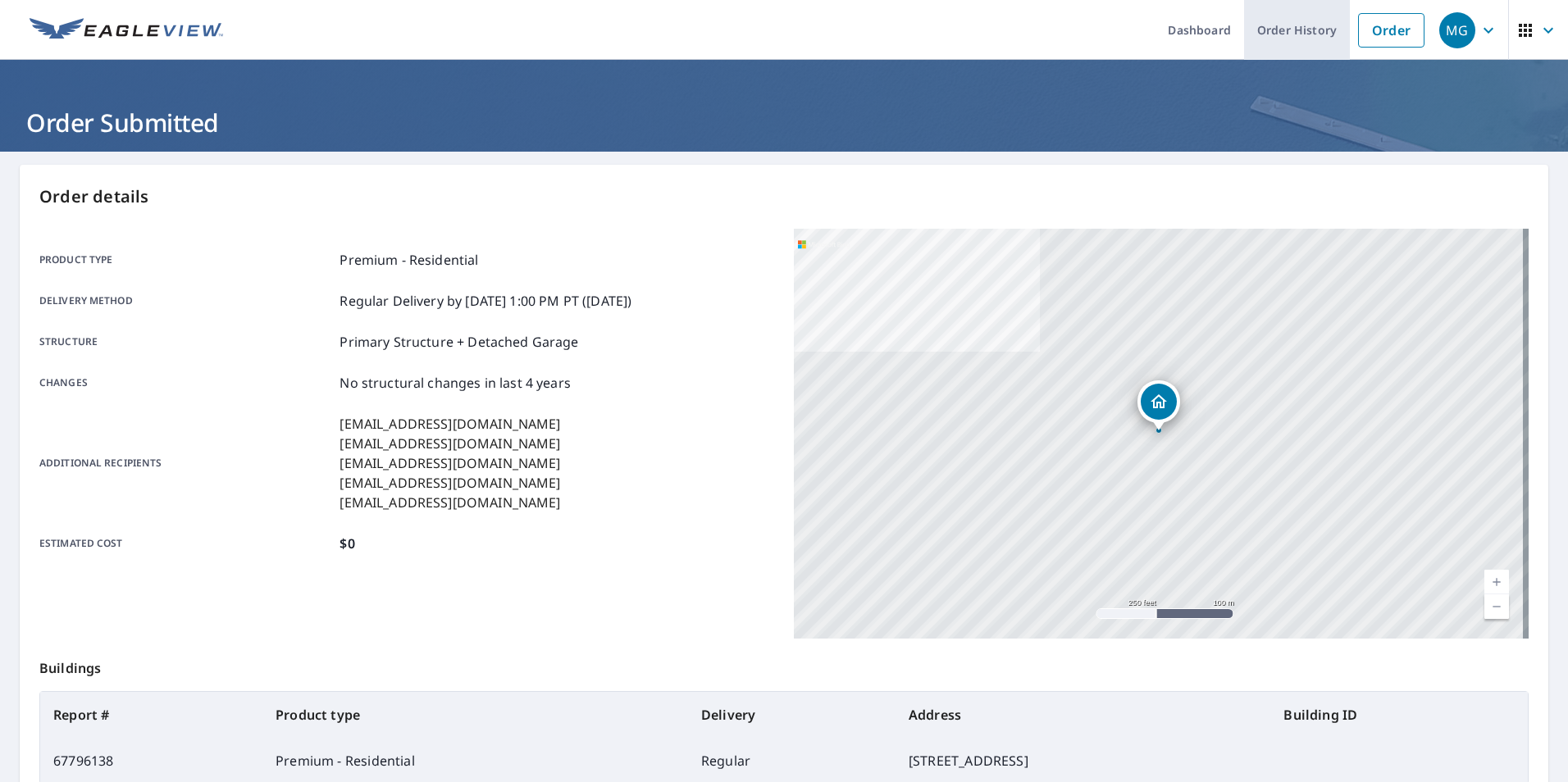
click at [1261, 21] on link "Order History" at bounding box center [1297, 29] width 106 height 60
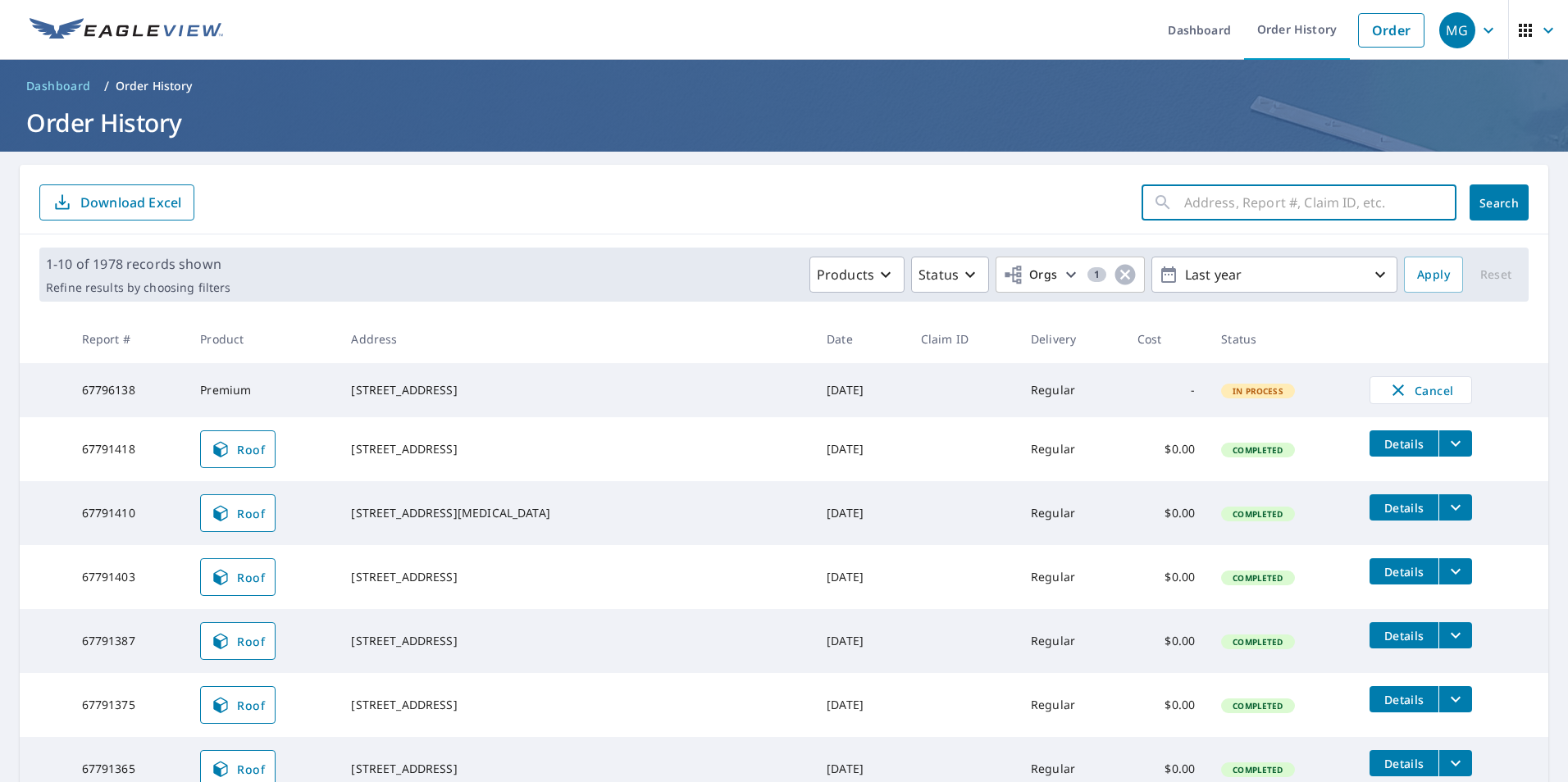
click at [1255, 215] on input "text" at bounding box center [1320, 202] width 272 height 46
paste input "5621 SW 95 CT"
type input "5621 SW 95"
click at [1483, 202] on span "Search" at bounding box center [1499, 202] width 33 height 16
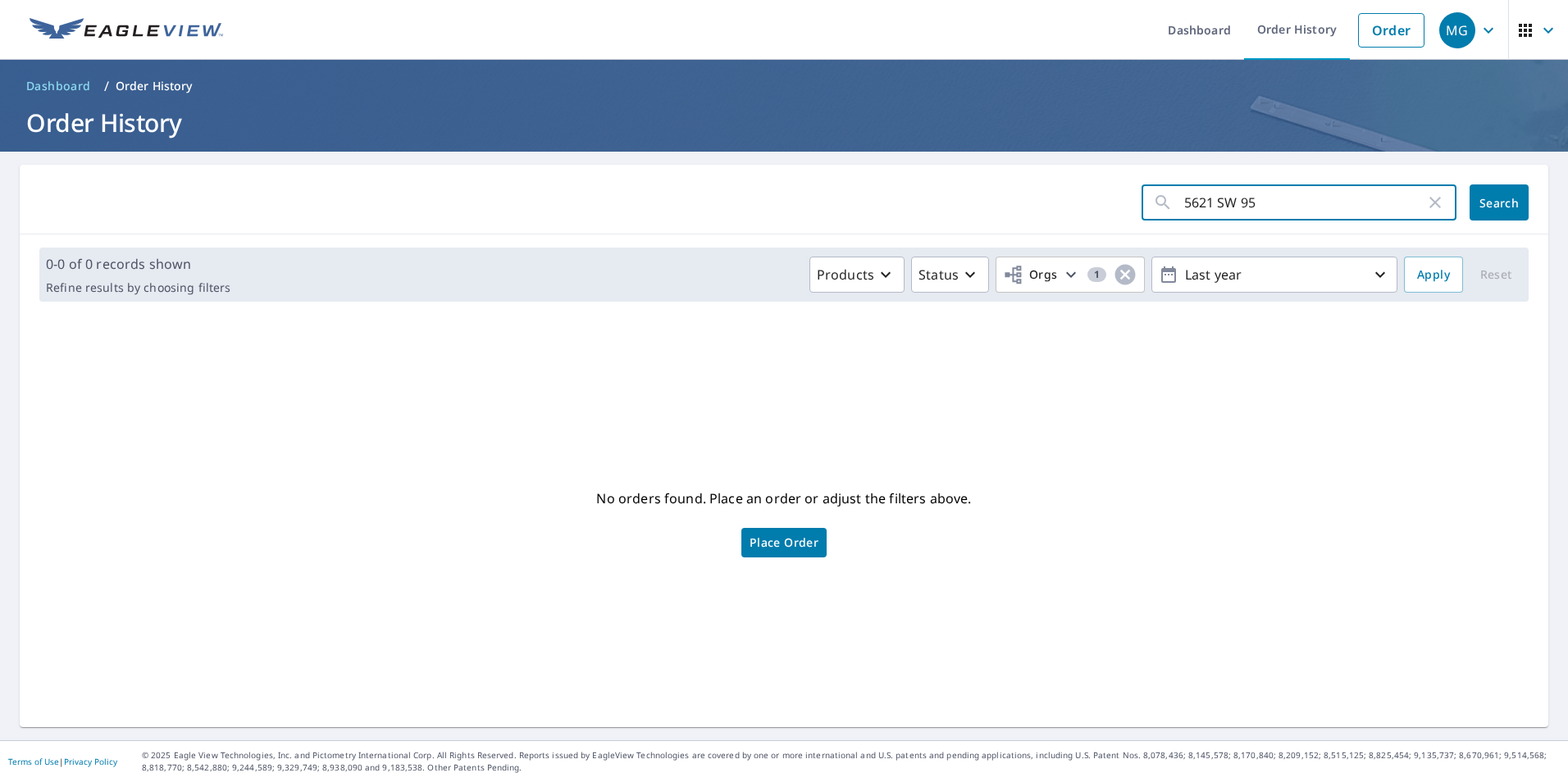
drag, startPoint x: 1251, startPoint y: 201, endPoint x: 1230, endPoint y: 202, distance: 21.0
click at [1230, 202] on input "5621 SW 95" at bounding box center [1304, 202] width 241 height 46
type input "5621 SW"
click button "Search" at bounding box center [1499, 202] width 59 height 36
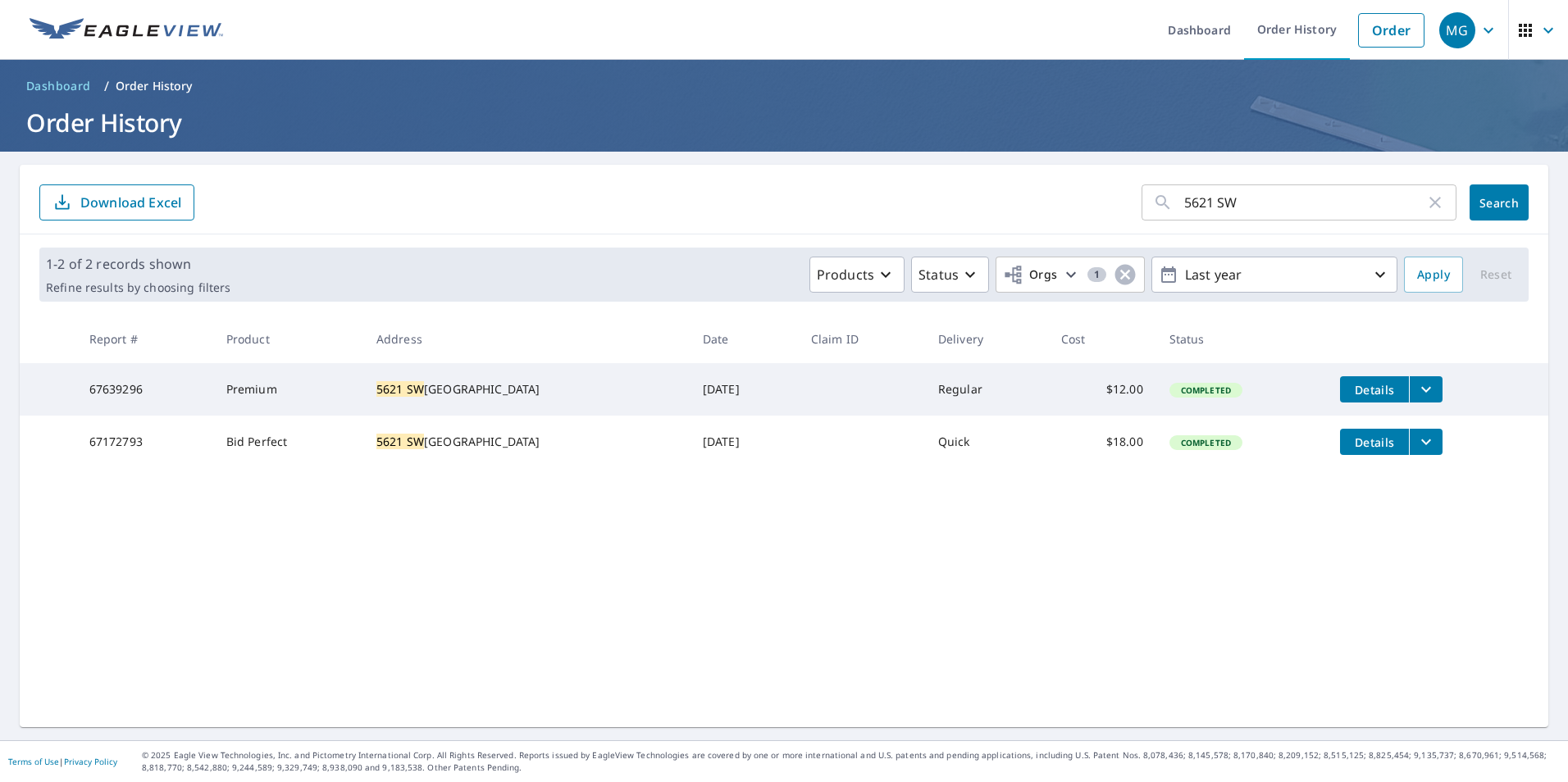
click at [1417, 384] on icon "filesDropdownBtn-67639296" at bounding box center [1426, 389] width 19 height 19
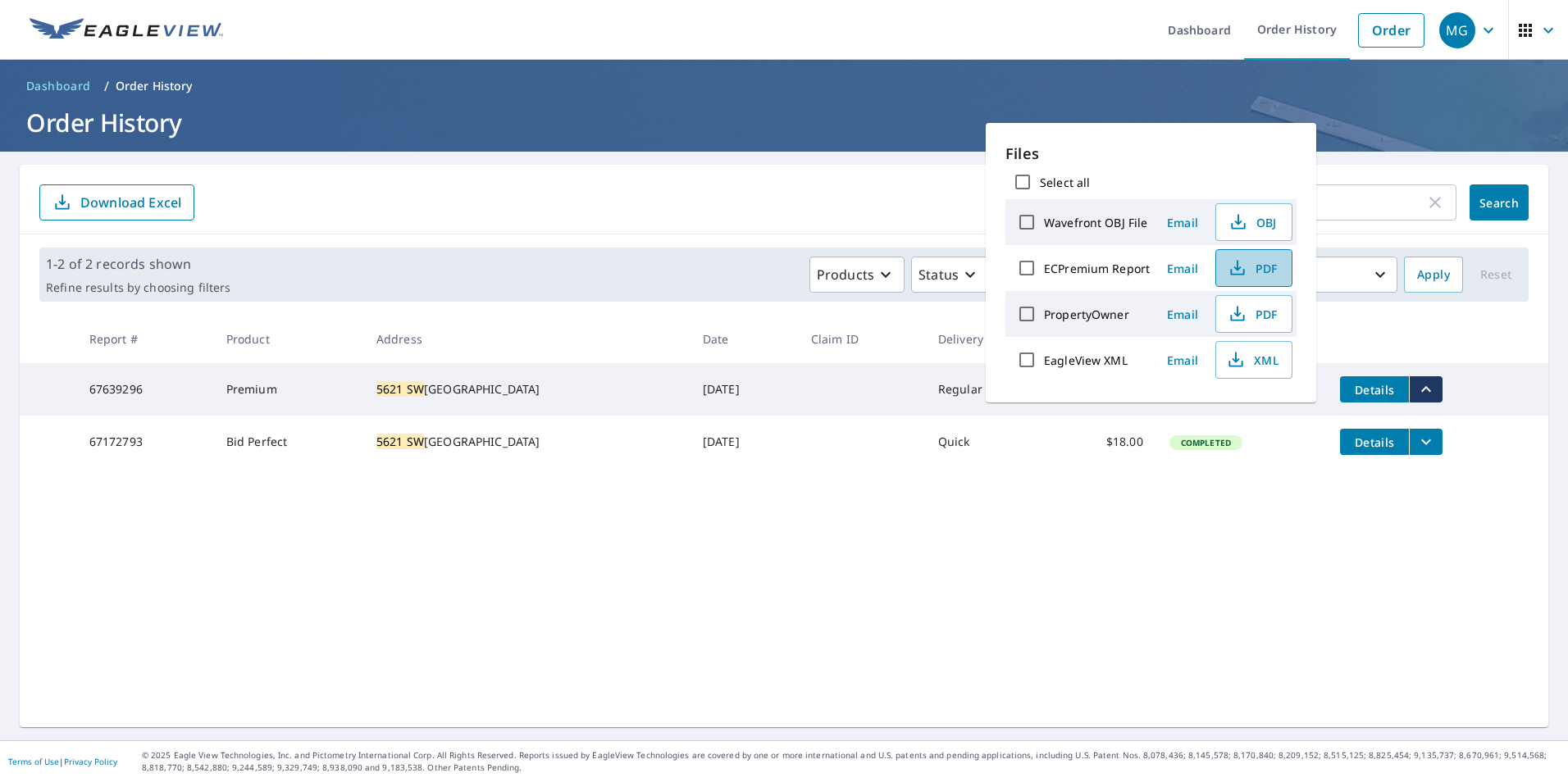
click at [1263, 267] on span "PDF" at bounding box center [1252, 267] width 52 height 19
click at [934, 579] on div "5621 SW ​ Search Download Excel 1-2 of 2 records shown Refine results by choosi…" at bounding box center [783, 446] width 1529 height 563
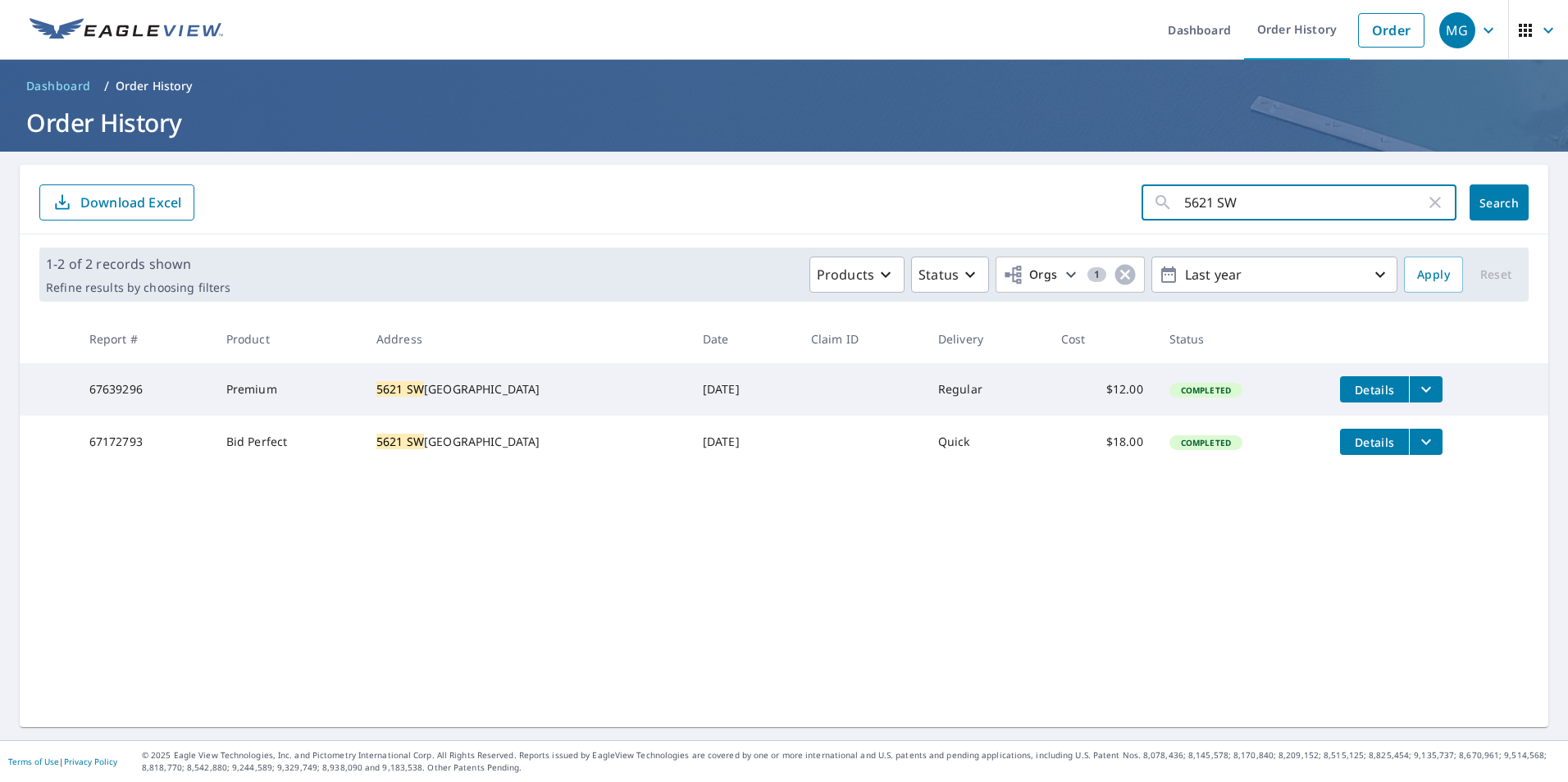
click at [1259, 186] on input "5621 SW" at bounding box center [1304, 202] width 241 height 46
click at [1258, 188] on input "5621 SW" at bounding box center [1304, 202] width 241 height 46
paste input "09 [GEOGRAPHIC_DATA]"
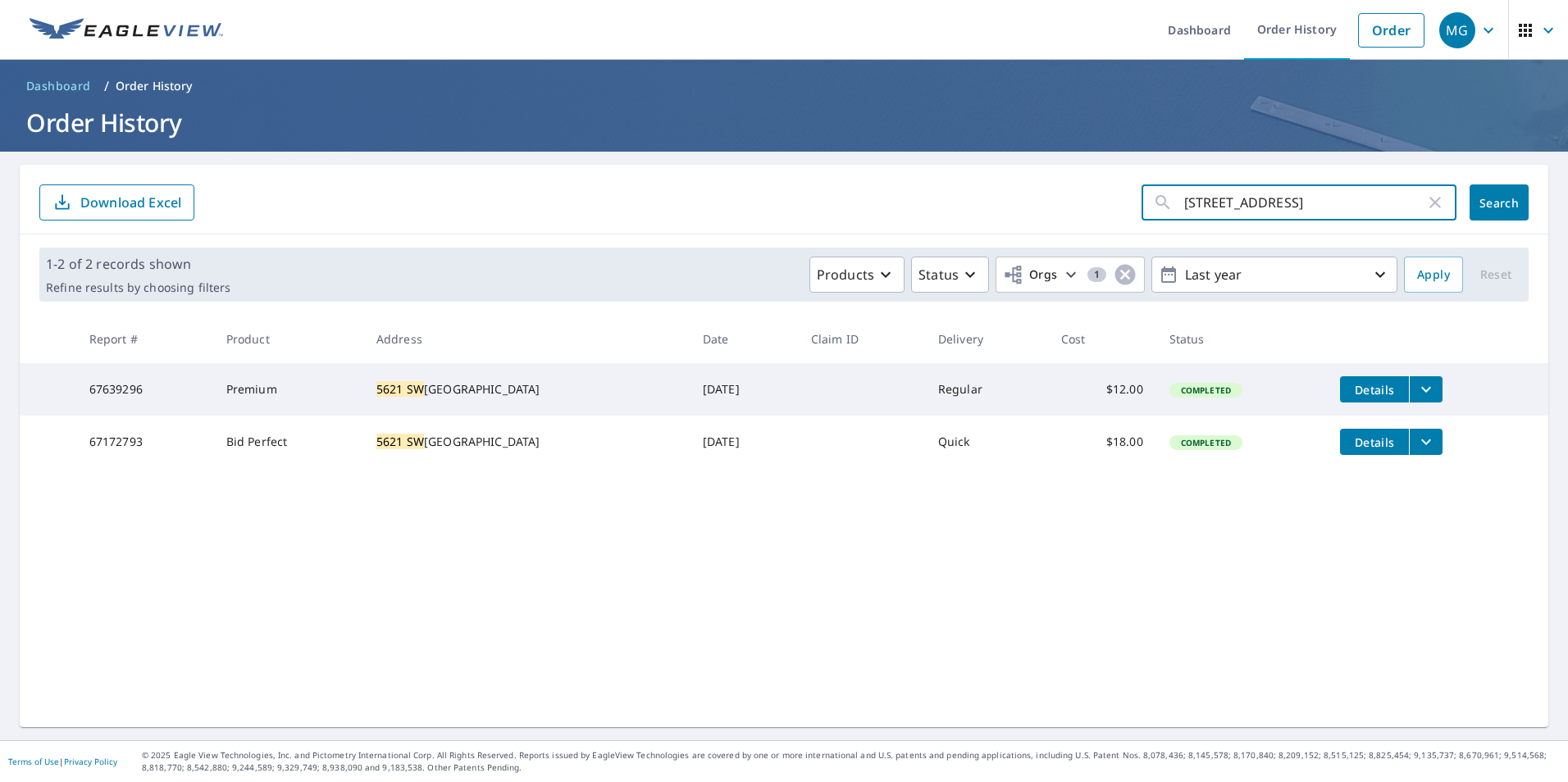
drag, startPoint x: 1364, startPoint y: 205, endPoint x: 1313, endPoint y: 192, distance: 52.6
click at [1313, 192] on input "[STREET_ADDRESS]" at bounding box center [1304, 202] width 241 height 46
type input "5609 Northwest 48"
click at [1497, 197] on span "Search" at bounding box center [1499, 202] width 33 height 16
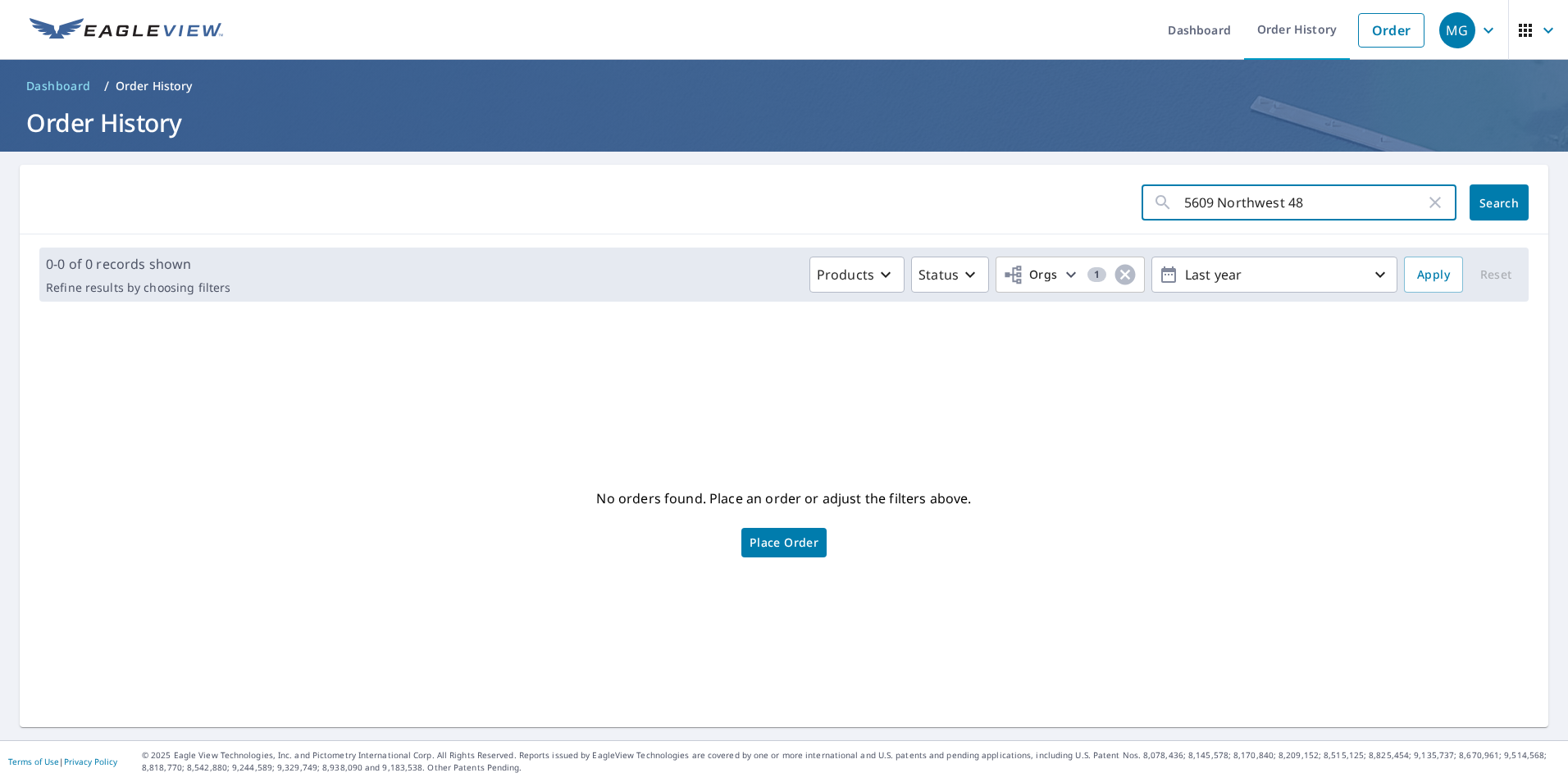
drag, startPoint x: 1309, startPoint y: 202, endPoint x: 1278, endPoint y: 200, distance: 31.1
click at [1278, 200] on input "5609 Northwest 48" at bounding box center [1304, 202] width 241 height 46
drag, startPoint x: 1261, startPoint y: 199, endPoint x: 1216, endPoint y: 195, distance: 45.2
click at [1216, 195] on input "[GEOGRAPHIC_DATA]" at bounding box center [1304, 202] width 241 height 46
type input "5609 NW"
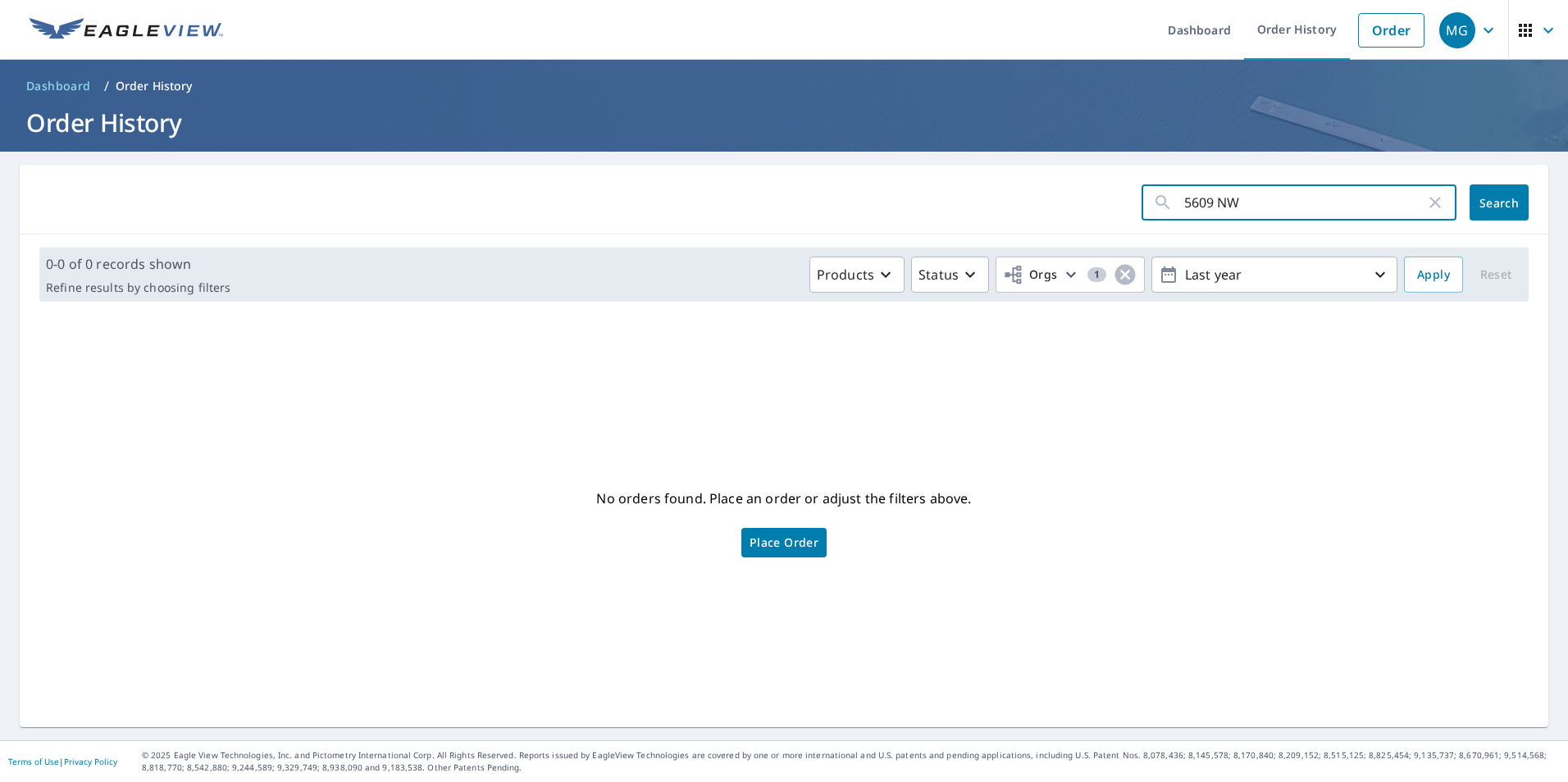
click button "Search" at bounding box center [1499, 202] width 59 height 36
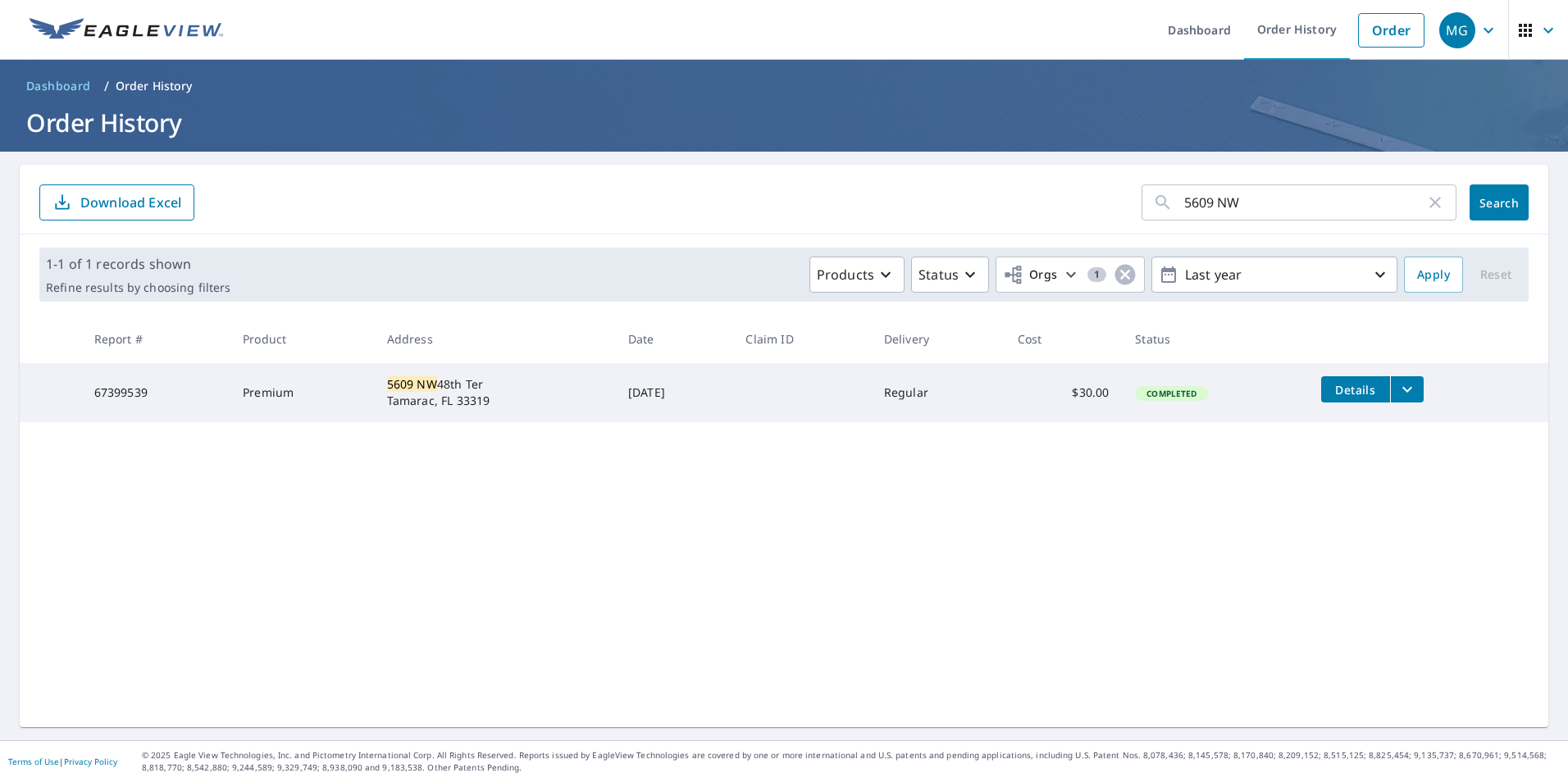
click at [1402, 388] on icon "filesDropdownBtn-67399539" at bounding box center [1407, 389] width 19 height 19
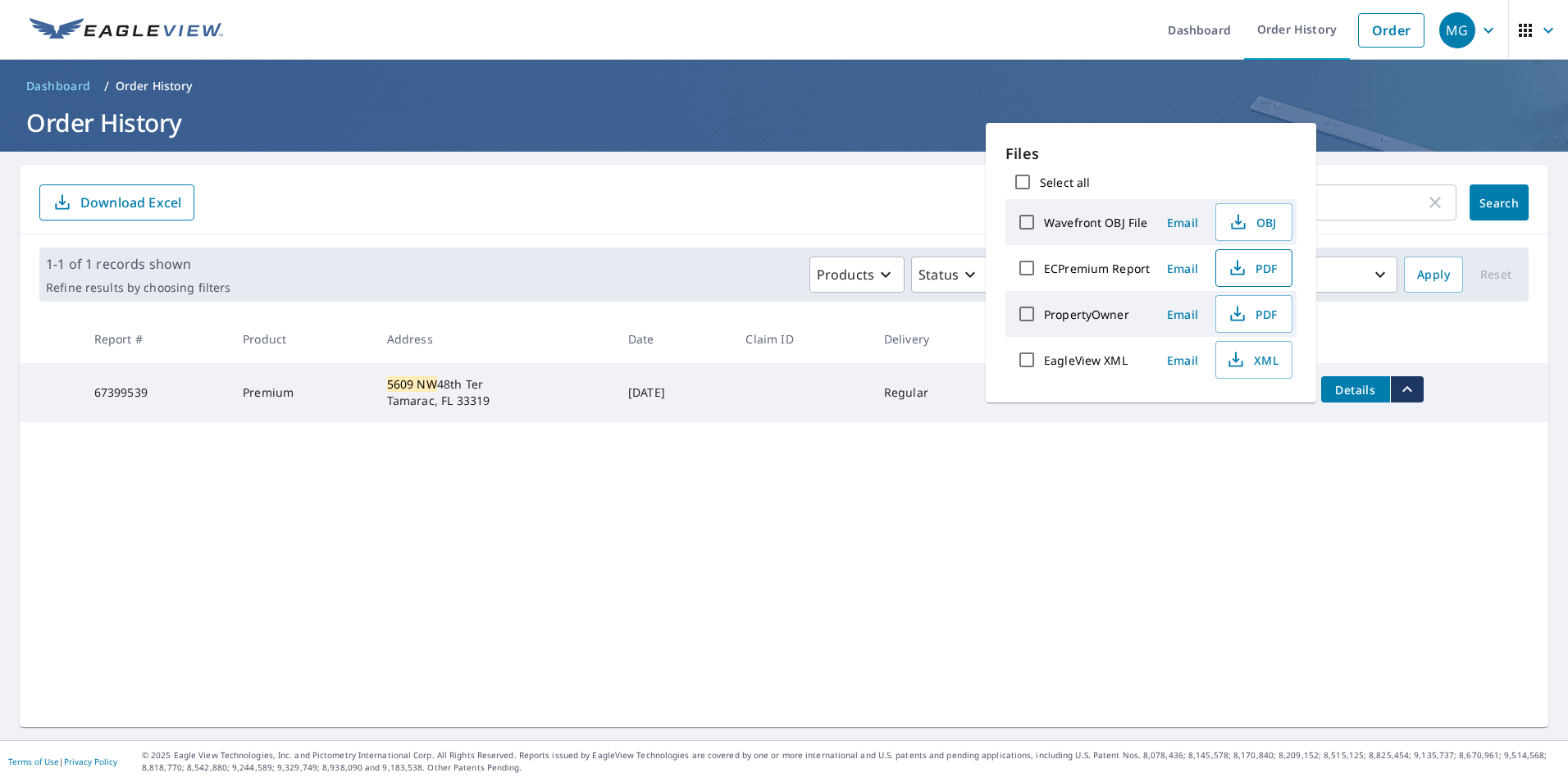
click at [1244, 269] on icon "button" at bounding box center [1237, 267] width 19 height 19
click at [1368, 178] on div "5609 NW ​ Search Download Excel" at bounding box center [783, 199] width 1529 height 70
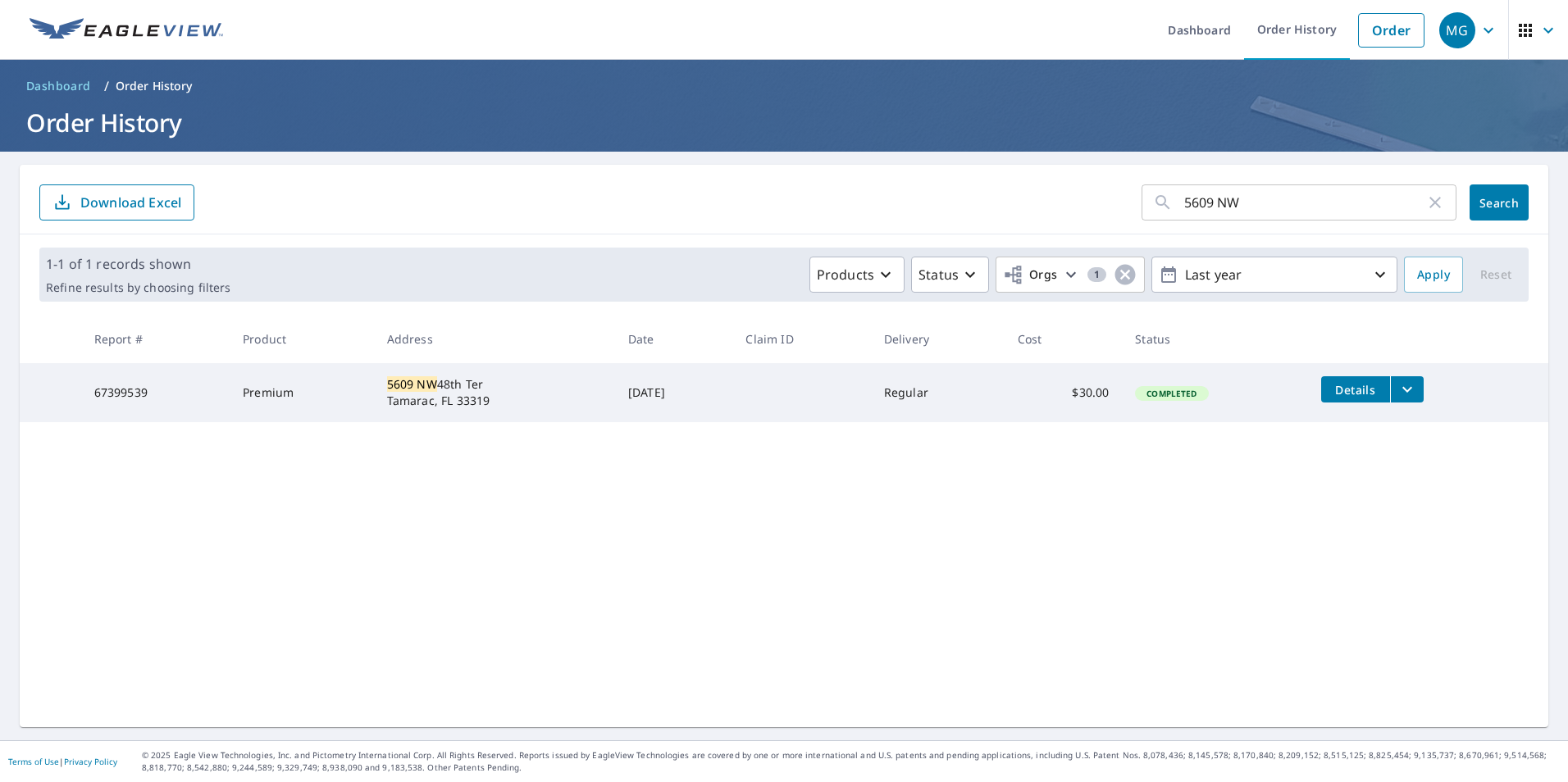
click at [1429, 210] on icon "button" at bounding box center [1434, 202] width 19 height 19
click at [1303, 211] on input "text" at bounding box center [1320, 202] width 272 height 46
paste input "[STREET_ADDRESS]"
drag, startPoint x: 1330, startPoint y: 208, endPoint x: 1244, endPoint y: 197, distance: 86.7
click at [1244, 197] on input "[STREET_ADDRESS]" at bounding box center [1304, 202] width 241 height 46
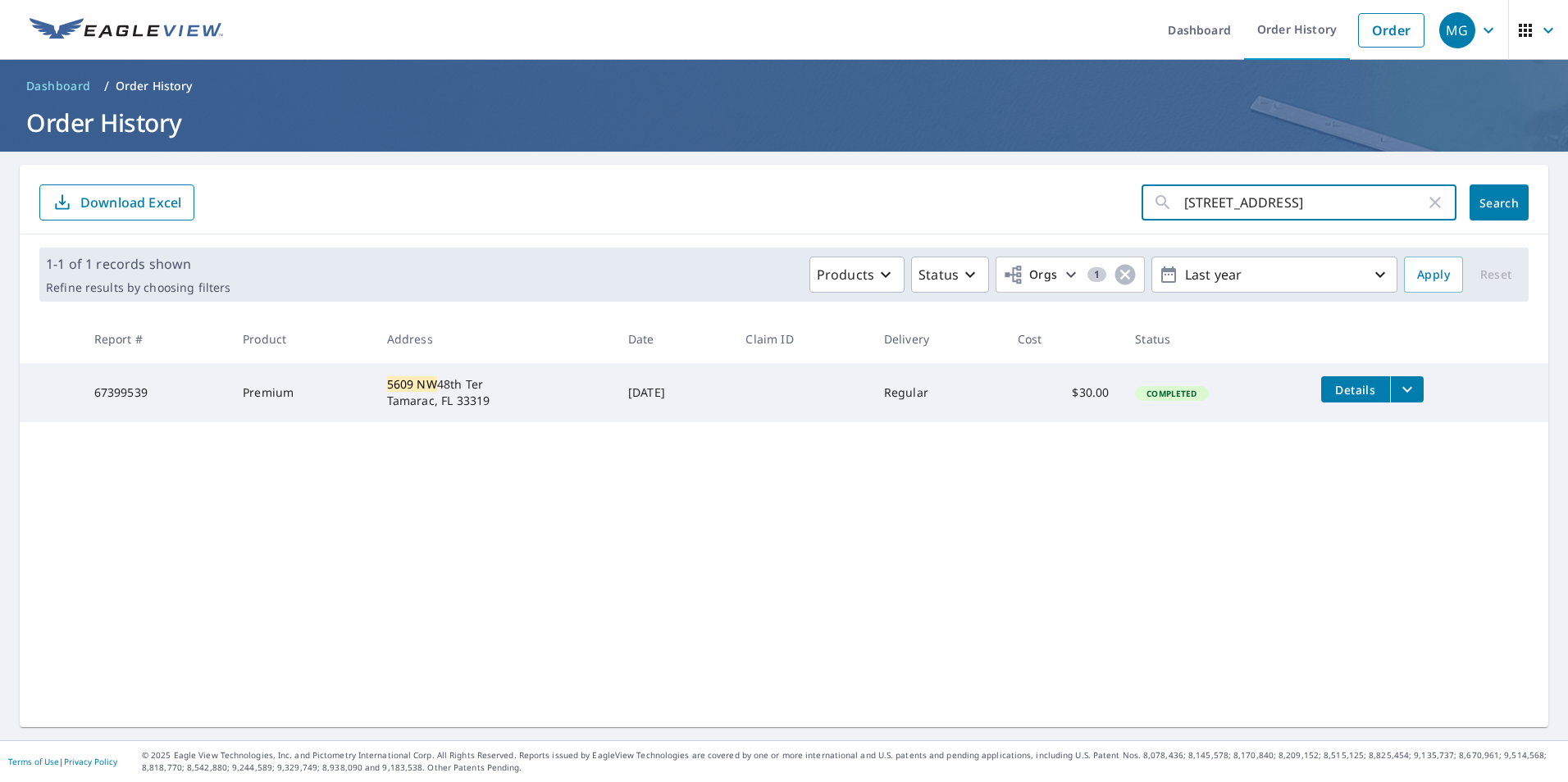
type input "961 NE 155"
click button "Search" at bounding box center [1499, 202] width 59 height 36
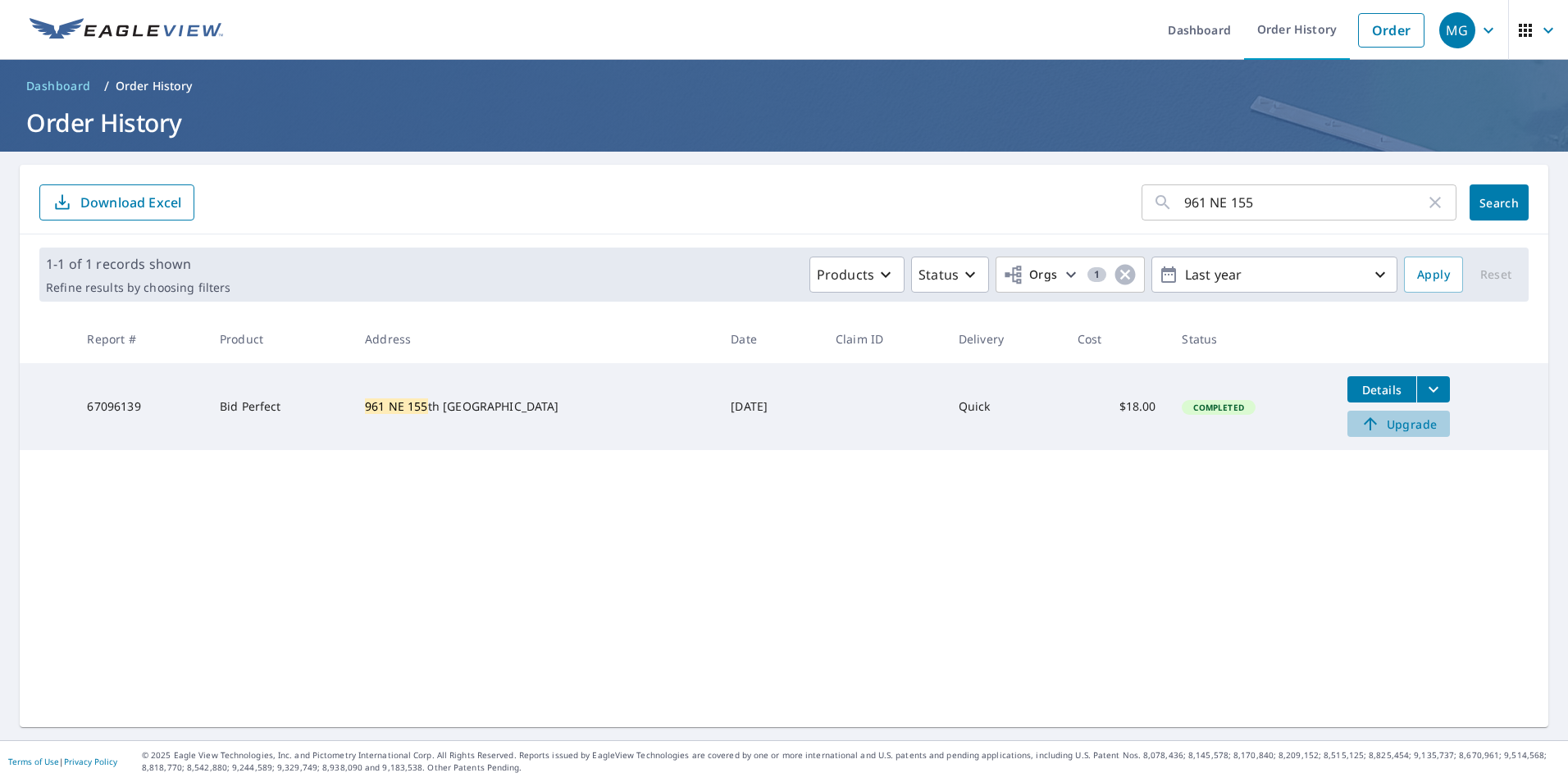
click at [1407, 427] on span "Upgrade" at bounding box center [1398, 423] width 83 height 19
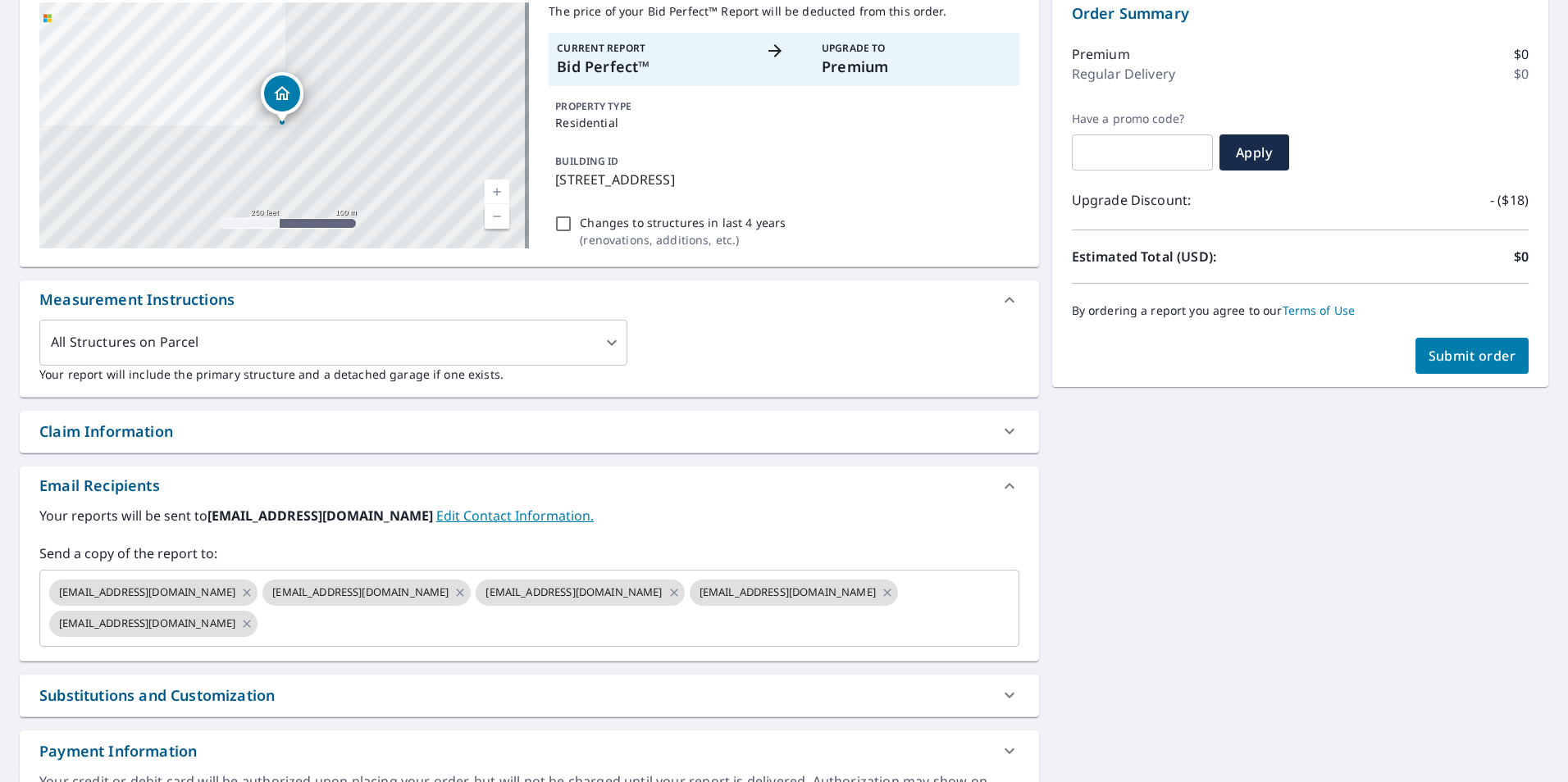
scroll to position [272, 0]
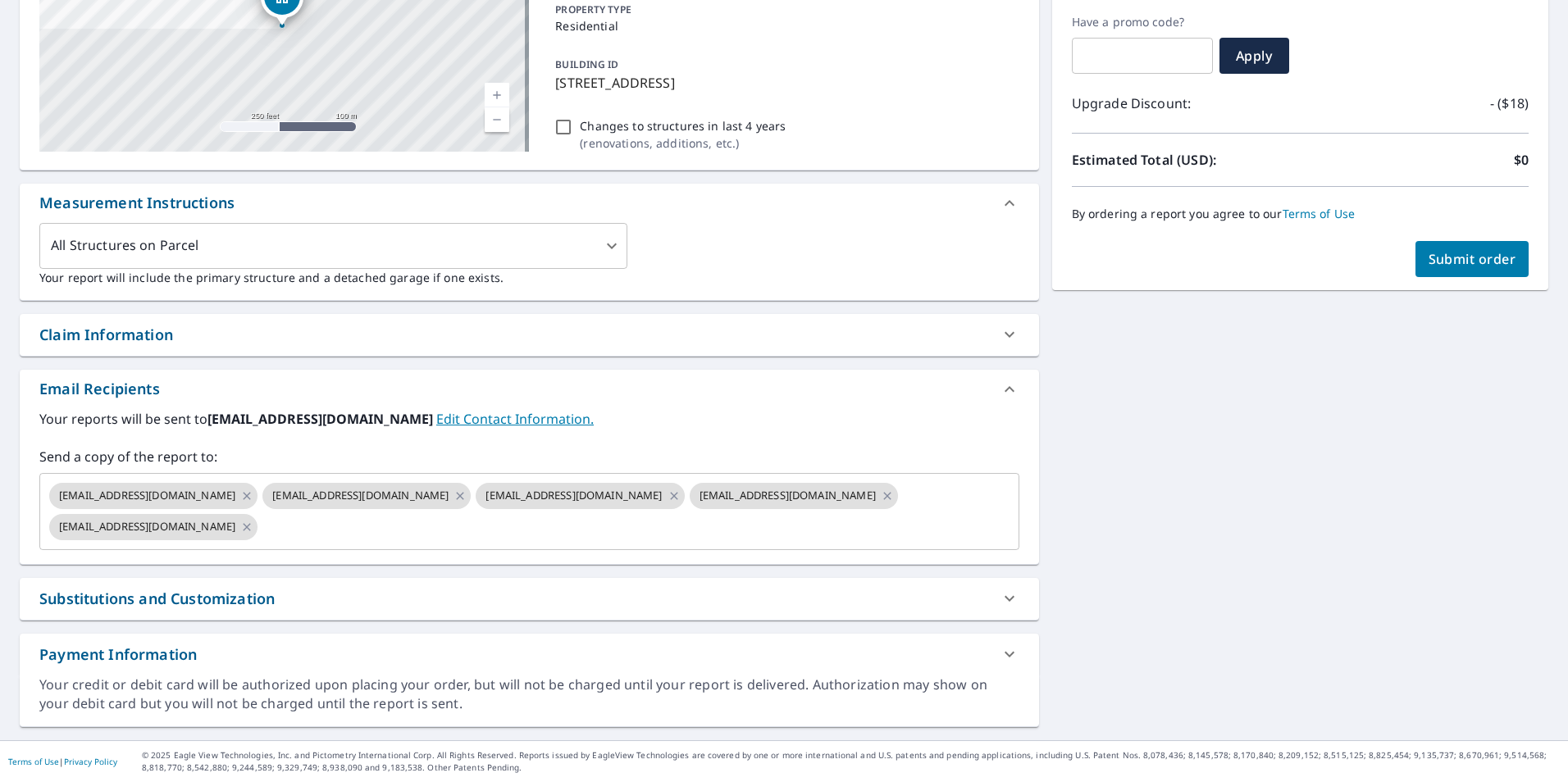
click at [1437, 280] on div "Order Summary Premium $0 Regular Delivery $0 Have a promo code? ​ Apply Upgrade…" at bounding box center [1300, 91] width 497 height 397
click at [1430, 258] on span "Submit order" at bounding box center [1472, 259] width 87 height 18
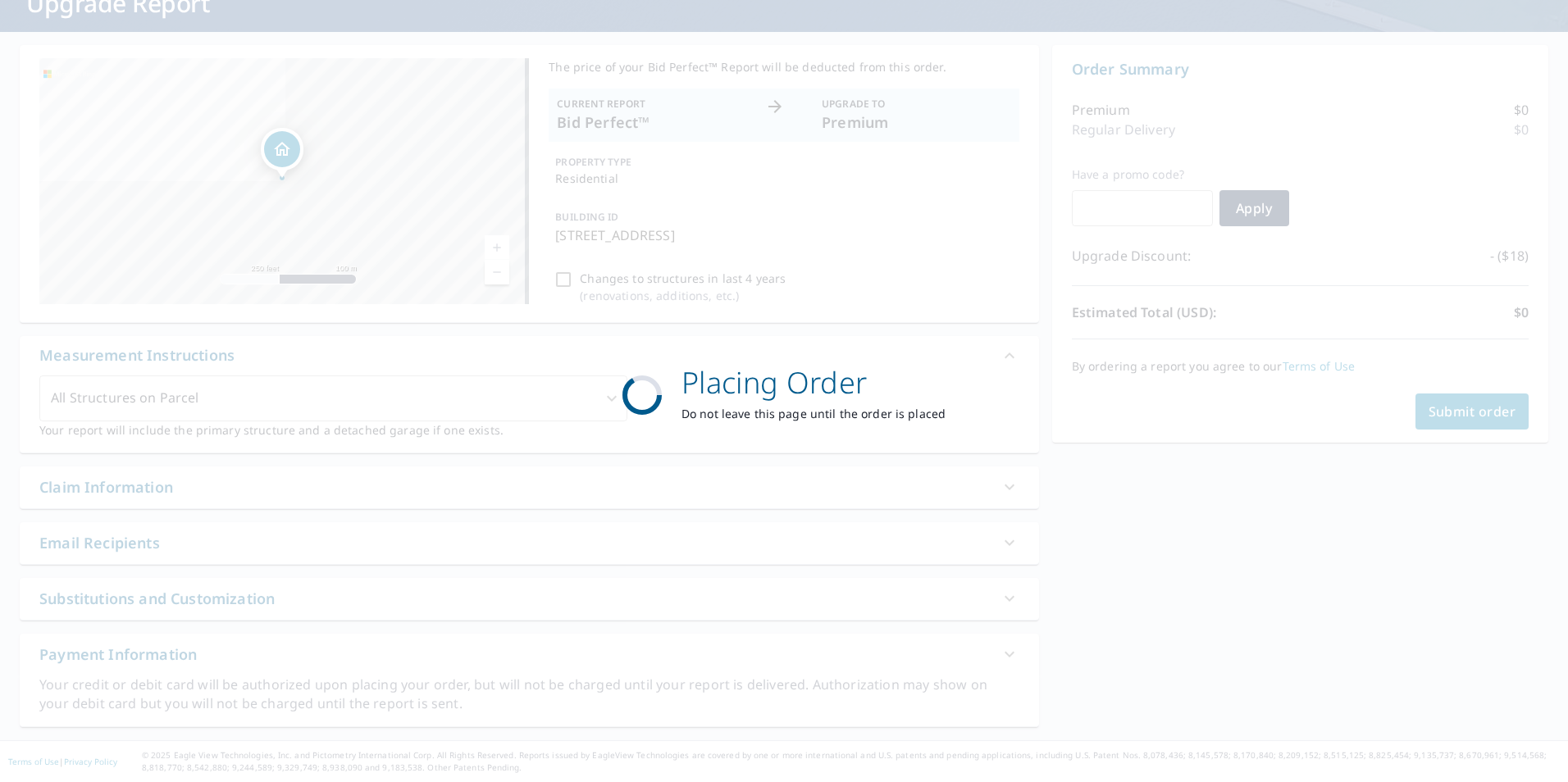
scroll to position [120, 0]
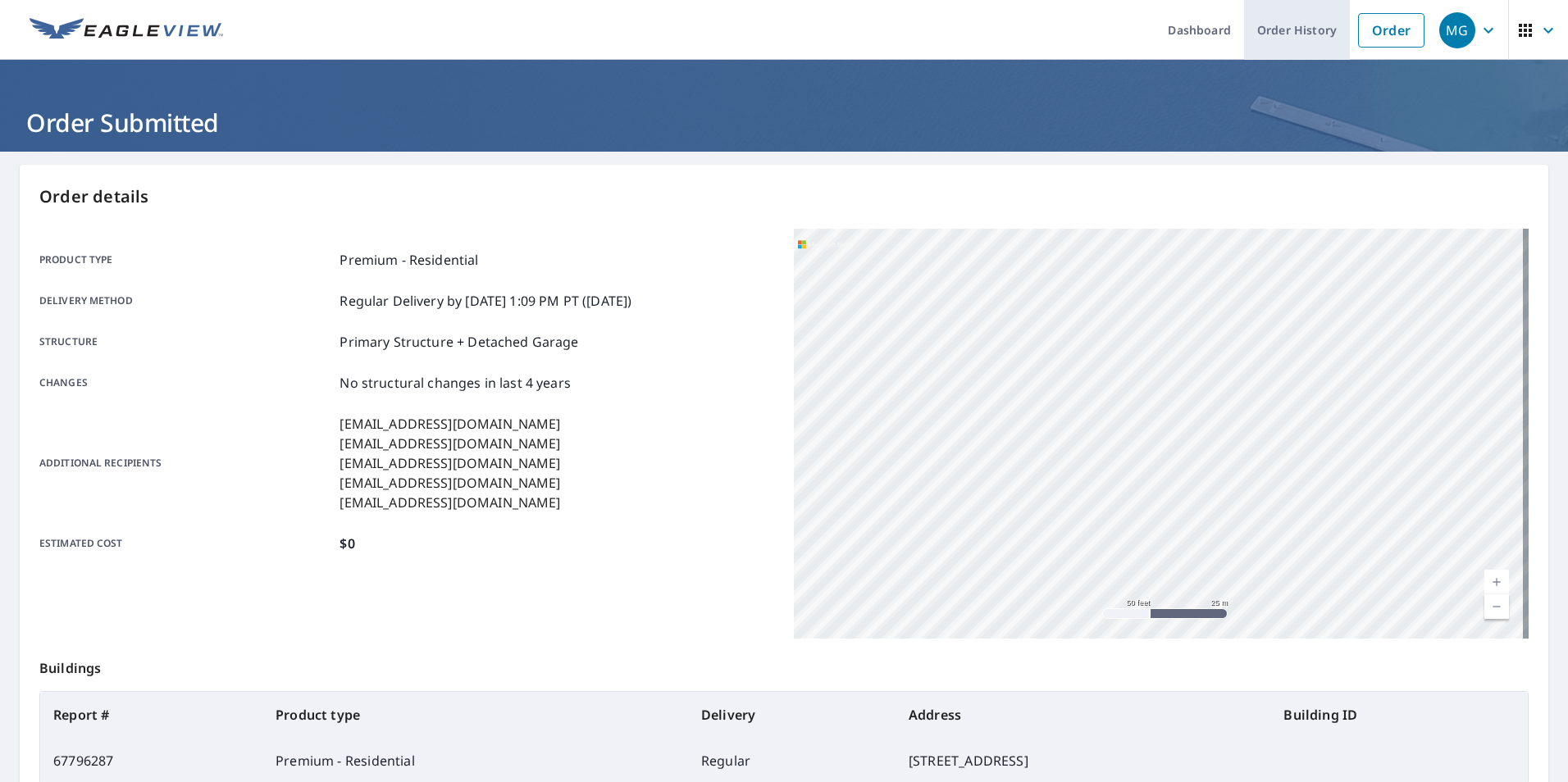
click at [1268, 28] on link "Order History" at bounding box center [1297, 29] width 106 height 60
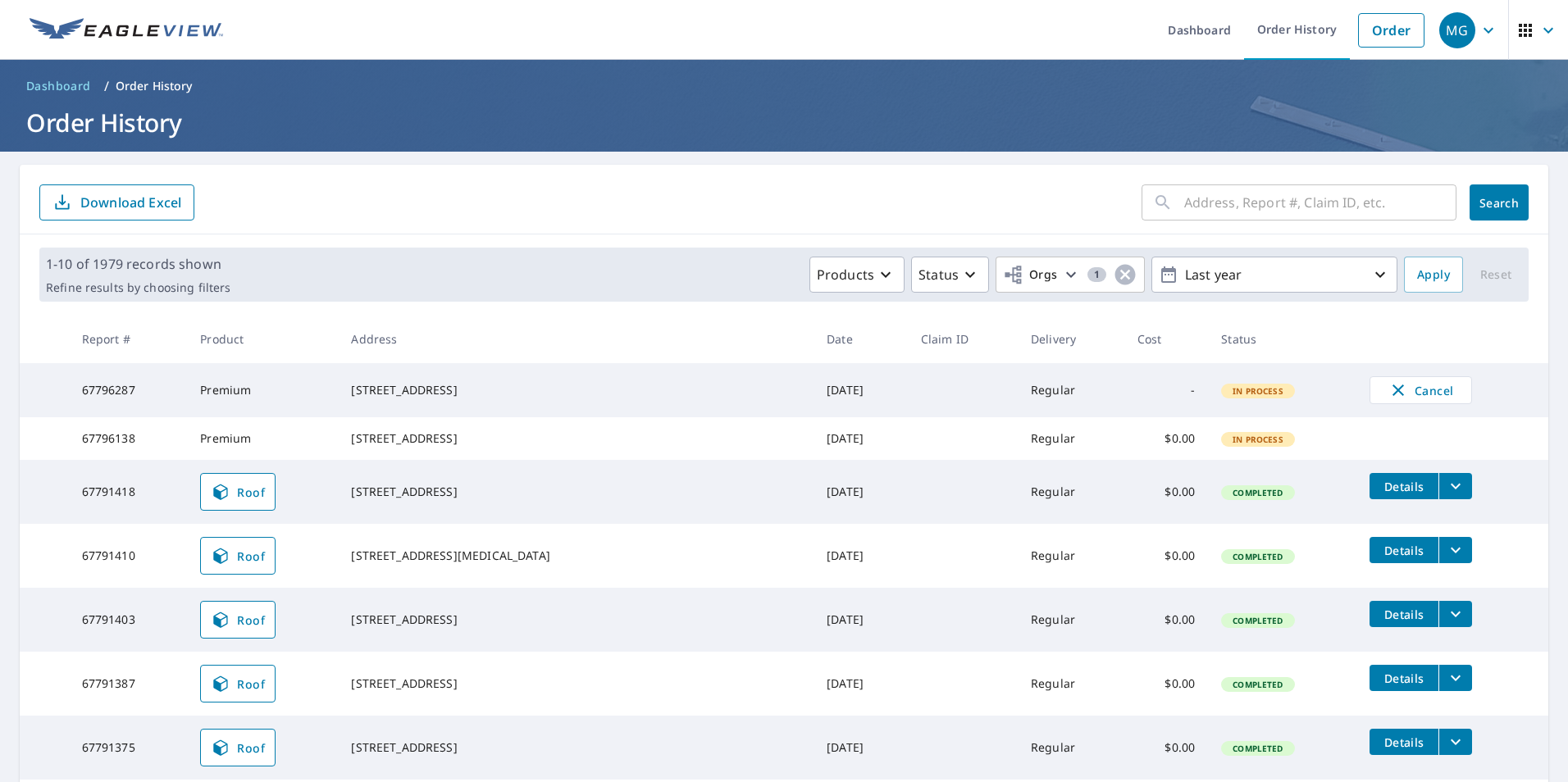
click at [1242, 209] on input "text" at bounding box center [1320, 202] width 272 height 46
paste input "[STREET_ADDRESS]"
type input "[STREET_ADDRESS]"
click button "Search" at bounding box center [1499, 202] width 59 height 36
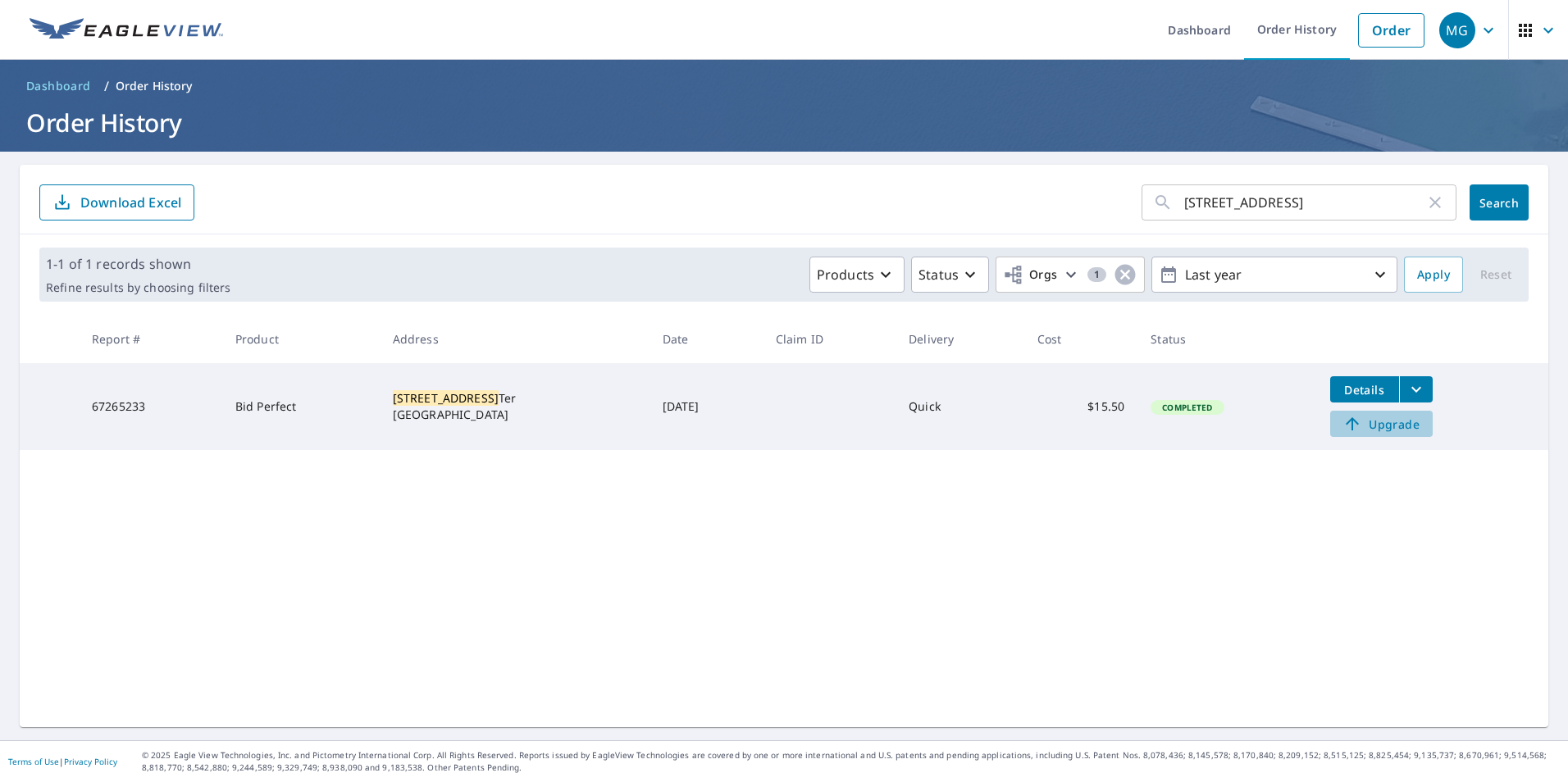
click at [1383, 426] on span "Upgrade" at bounding box center [1381, 423] width 83 height 19
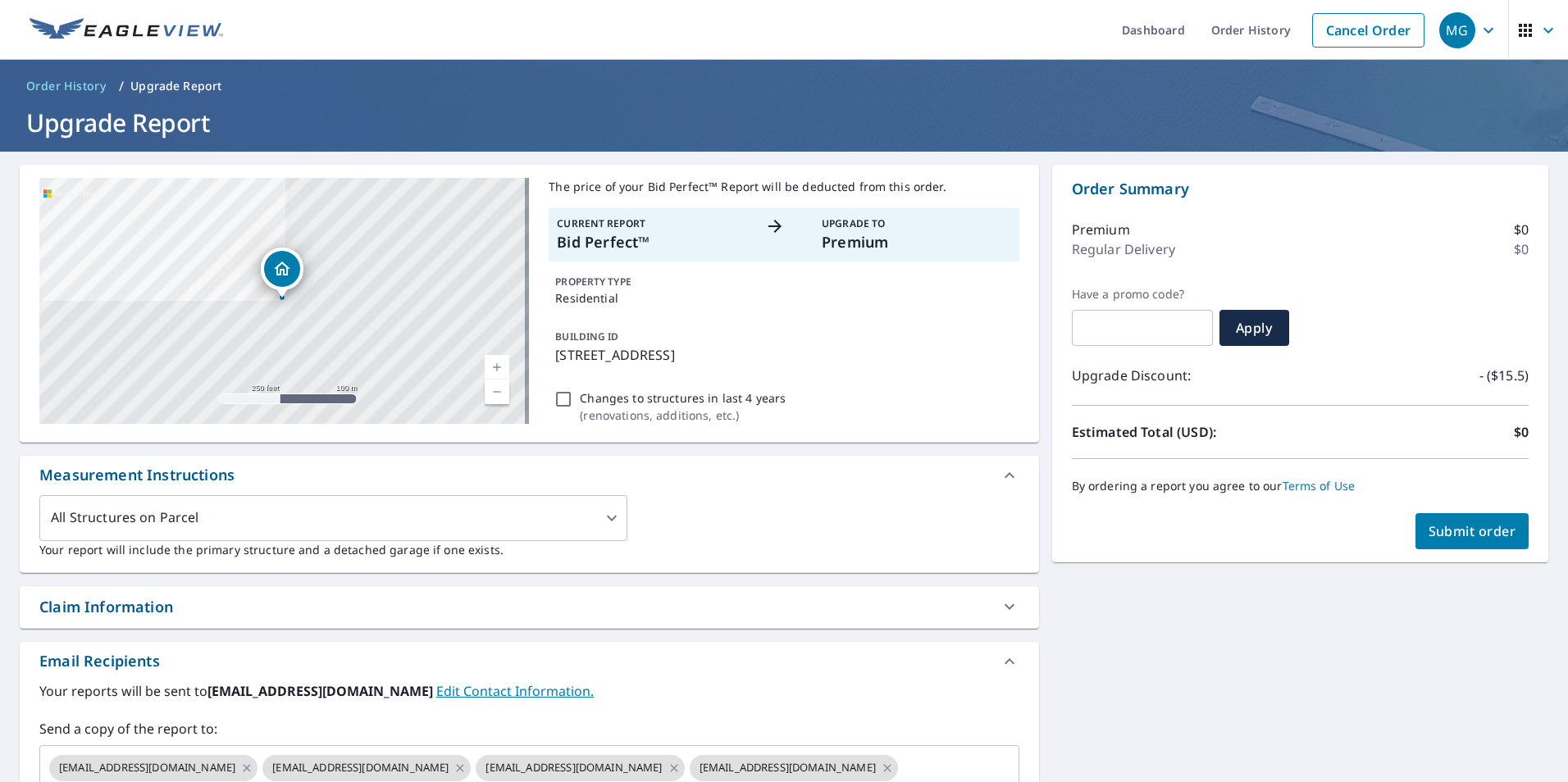
click at [892, 422] on div "Changes to structures in last 4 years ( renovations, additions, etc. )" at bounding box center [783, 407] width 470 height 45
click at [1253, 41] on link "Order History" at bounding box center [1251, 29] width 106 height 60
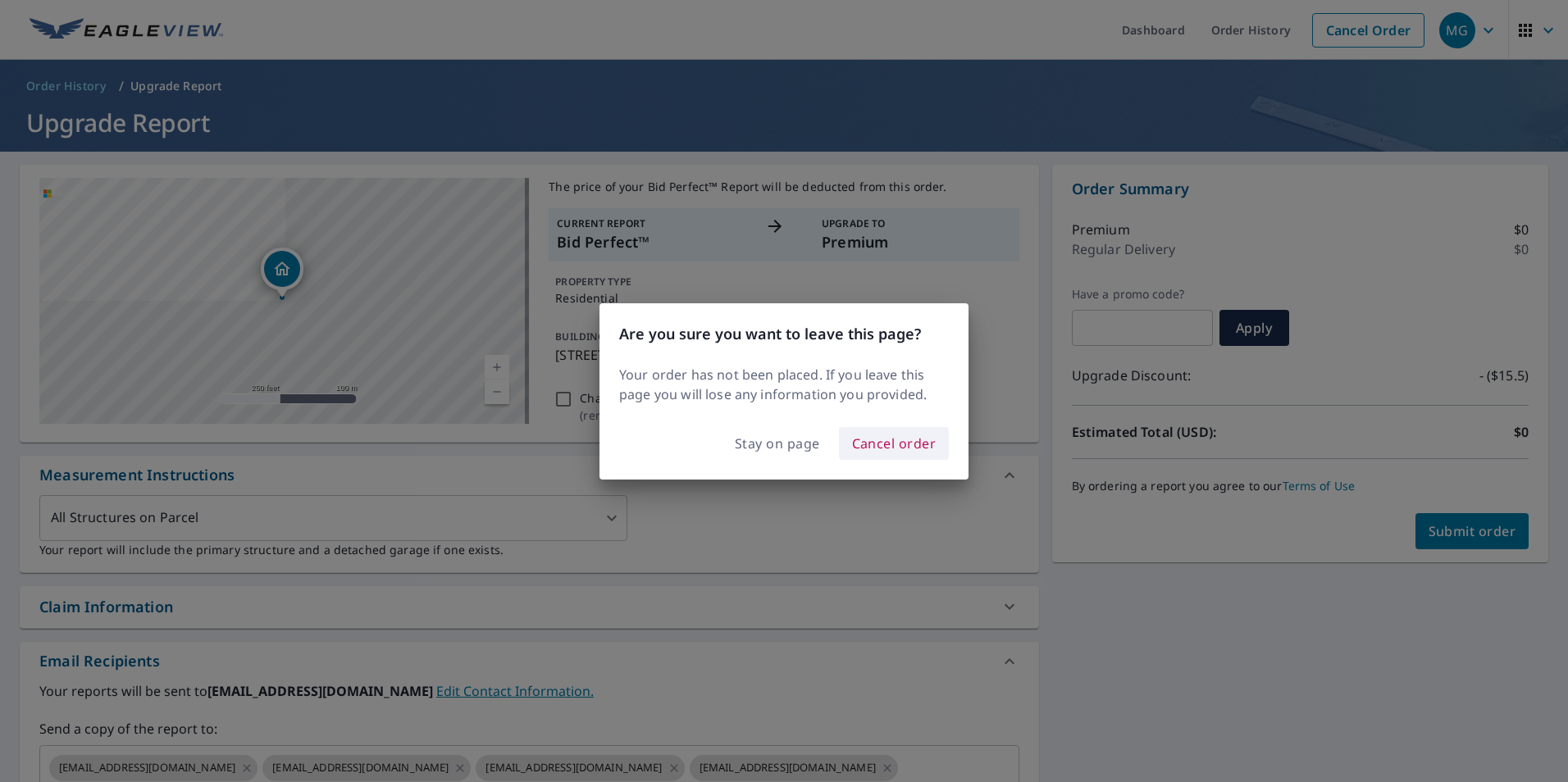
click at [876, 449] on span "Cancel order" at bounding box center [894, 443] width 85 height 23
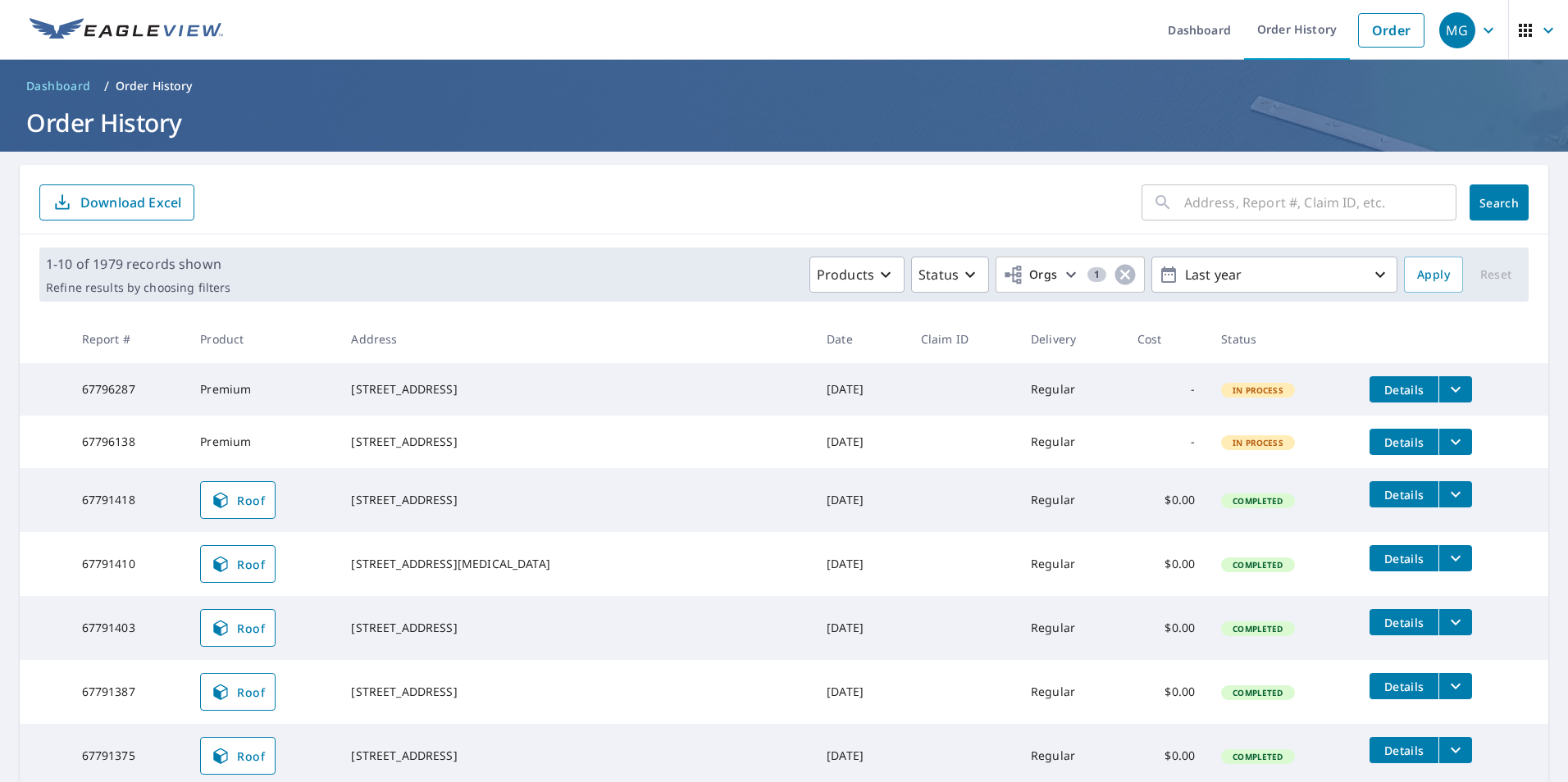
click at [1213, 203] on input "text" at bounding box center [1320, 202] width 272 height 46
paste input "[STREET_ADDRESS]"
type input "[STREET_ADDRESS]"
click at [1470, 210] on button "Search" at bounding box center [1499, 202] width 59 height 36
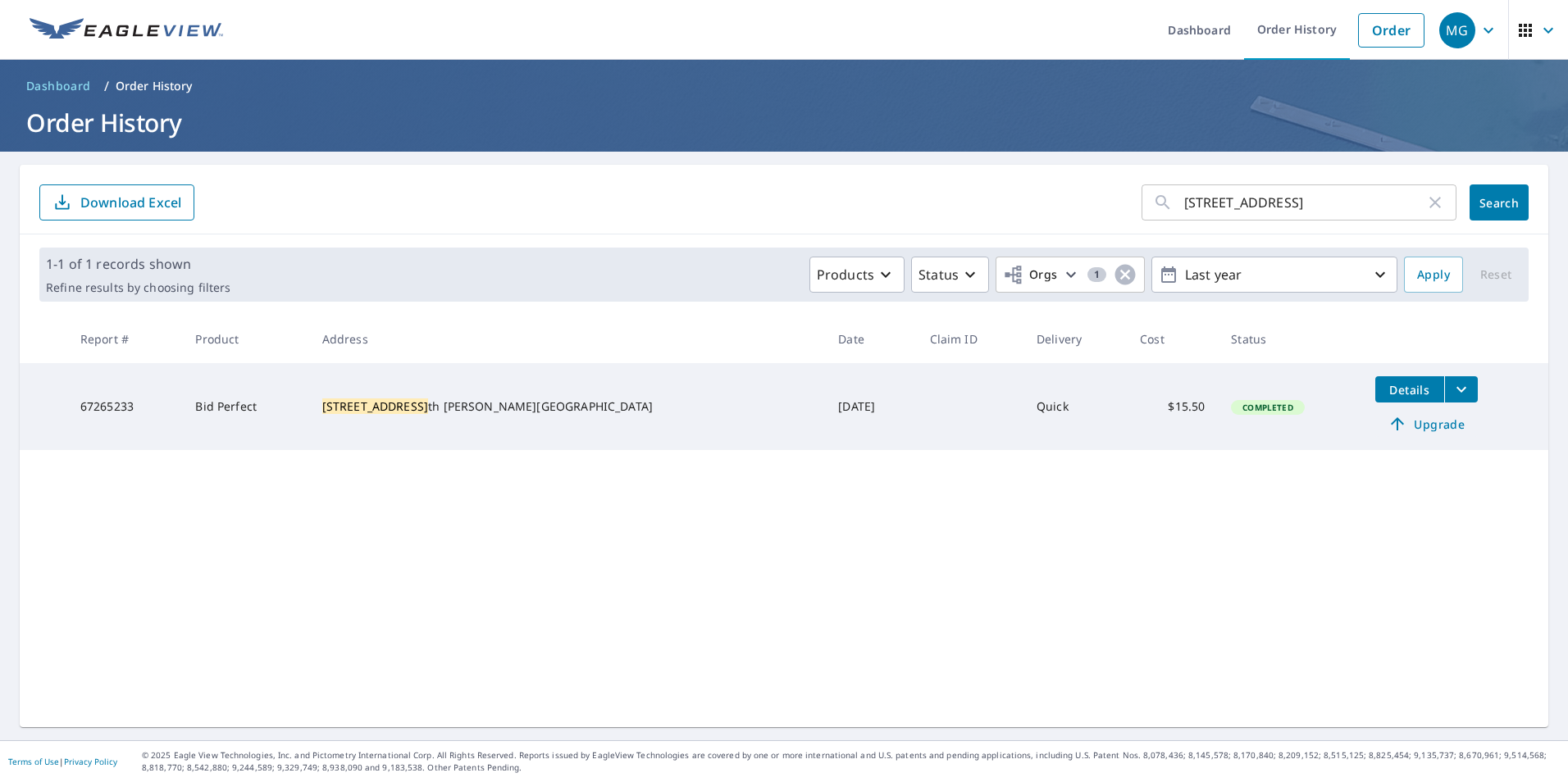
click at [1386, 418] on span "Upgrade" at bounding box center [1427, 423] width 83 height 19
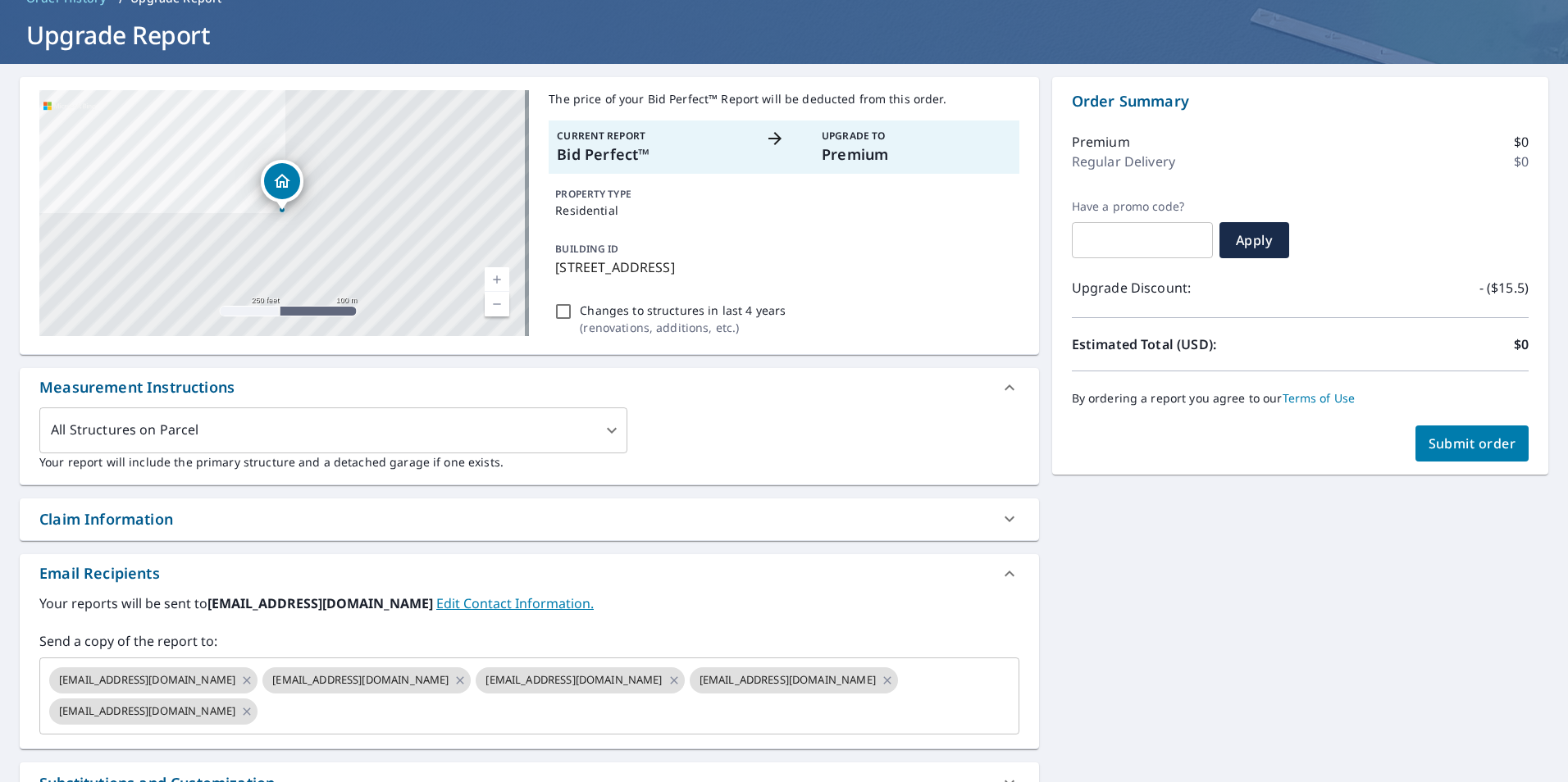
scroll to position [272, 0]
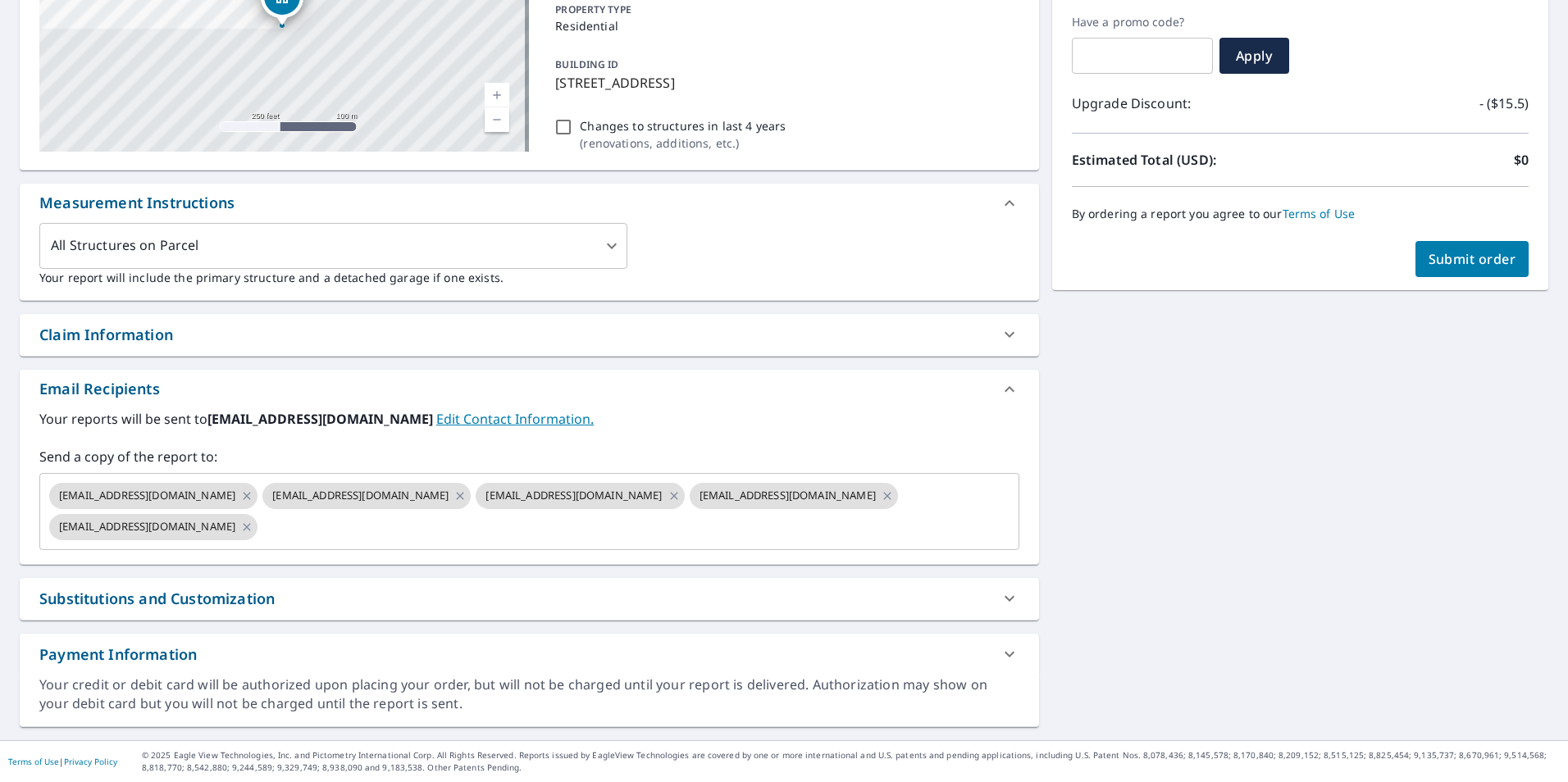
click at [1429, 255] on span "Submit order" at bounding box center [1472, 259] width 87 height 18
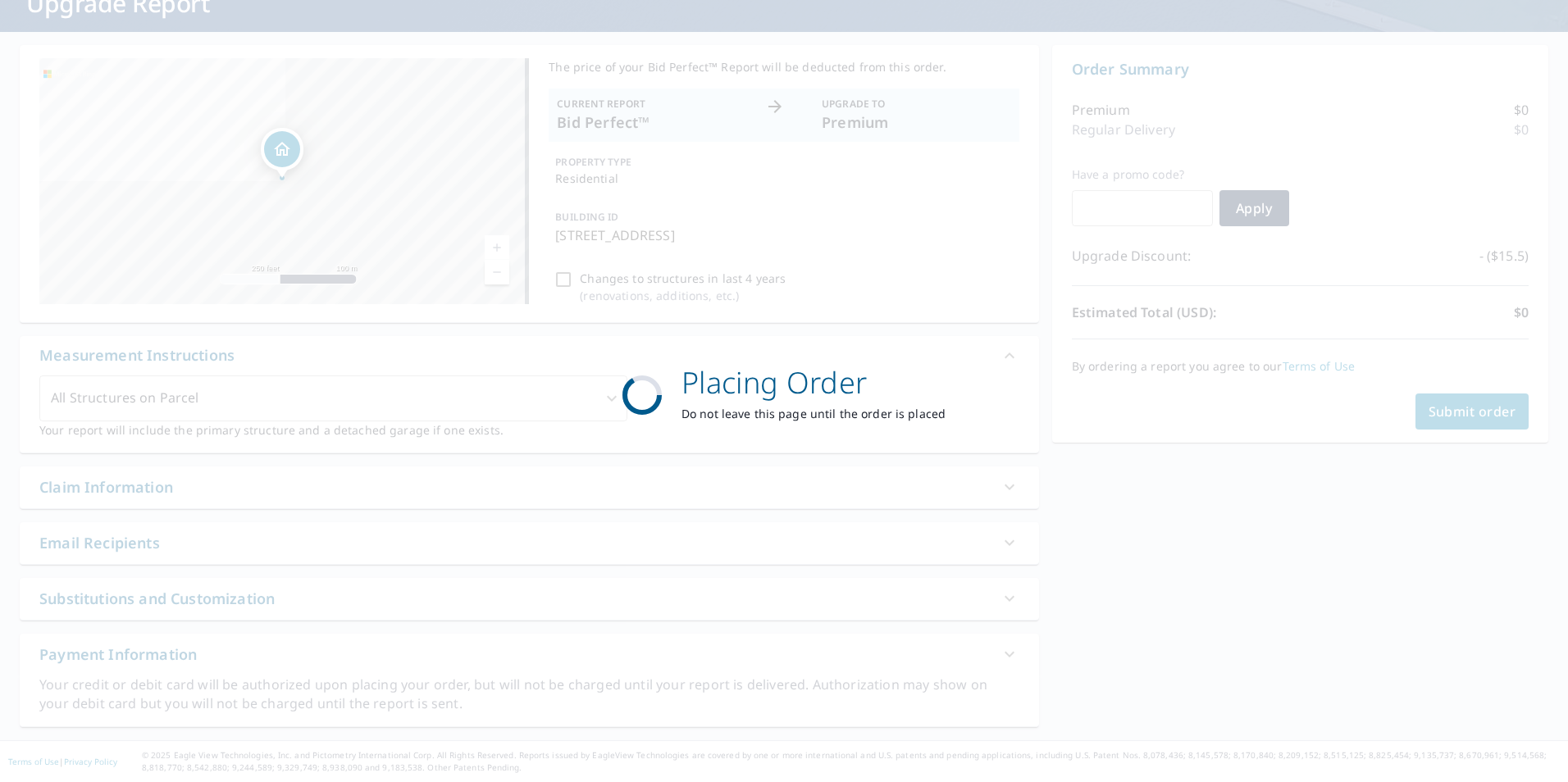
scroll to position [120, 0]
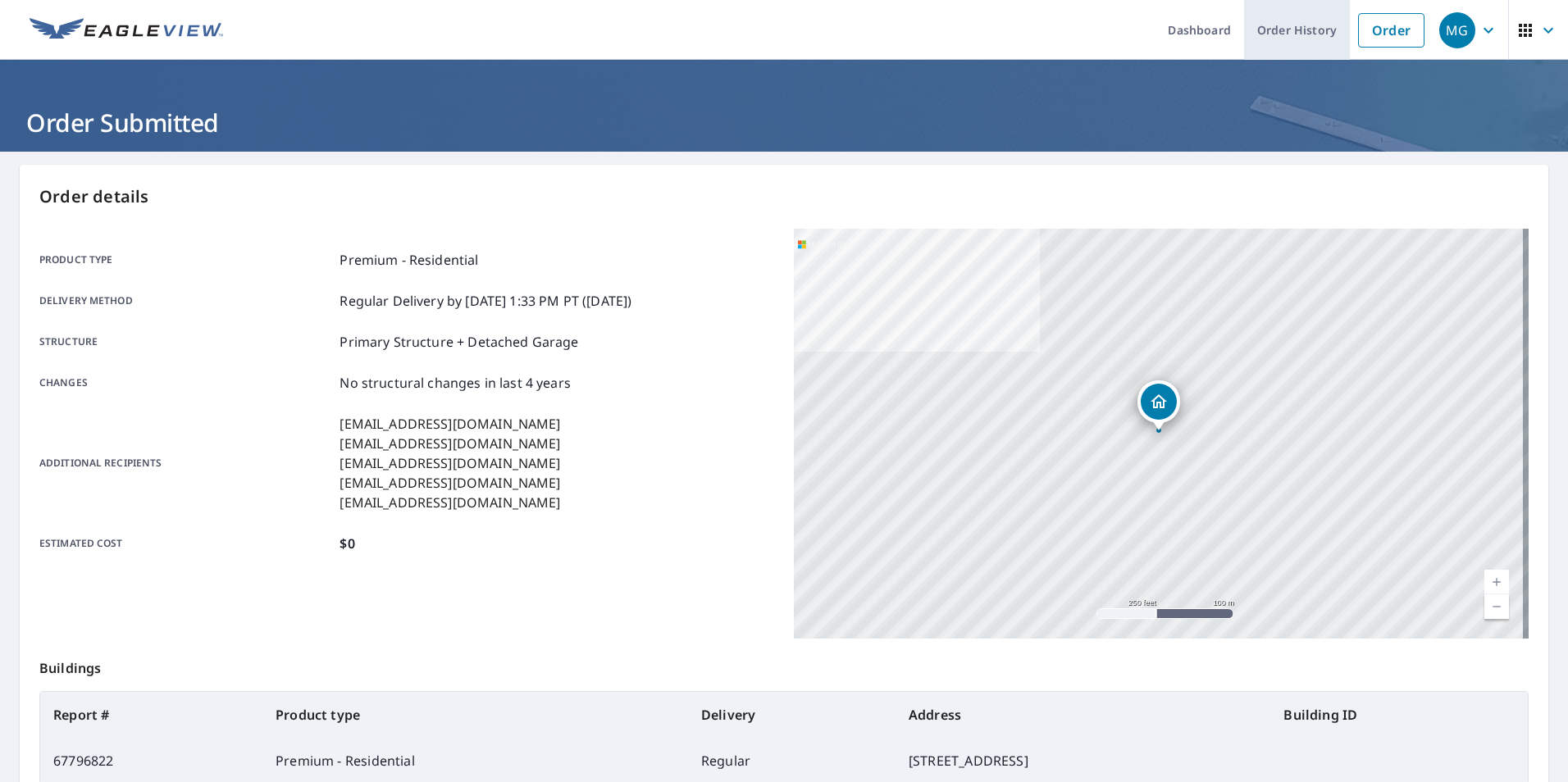
click at [1283, 28] on link "Order History" at bounding box center [1297, 29] width 106 height 60
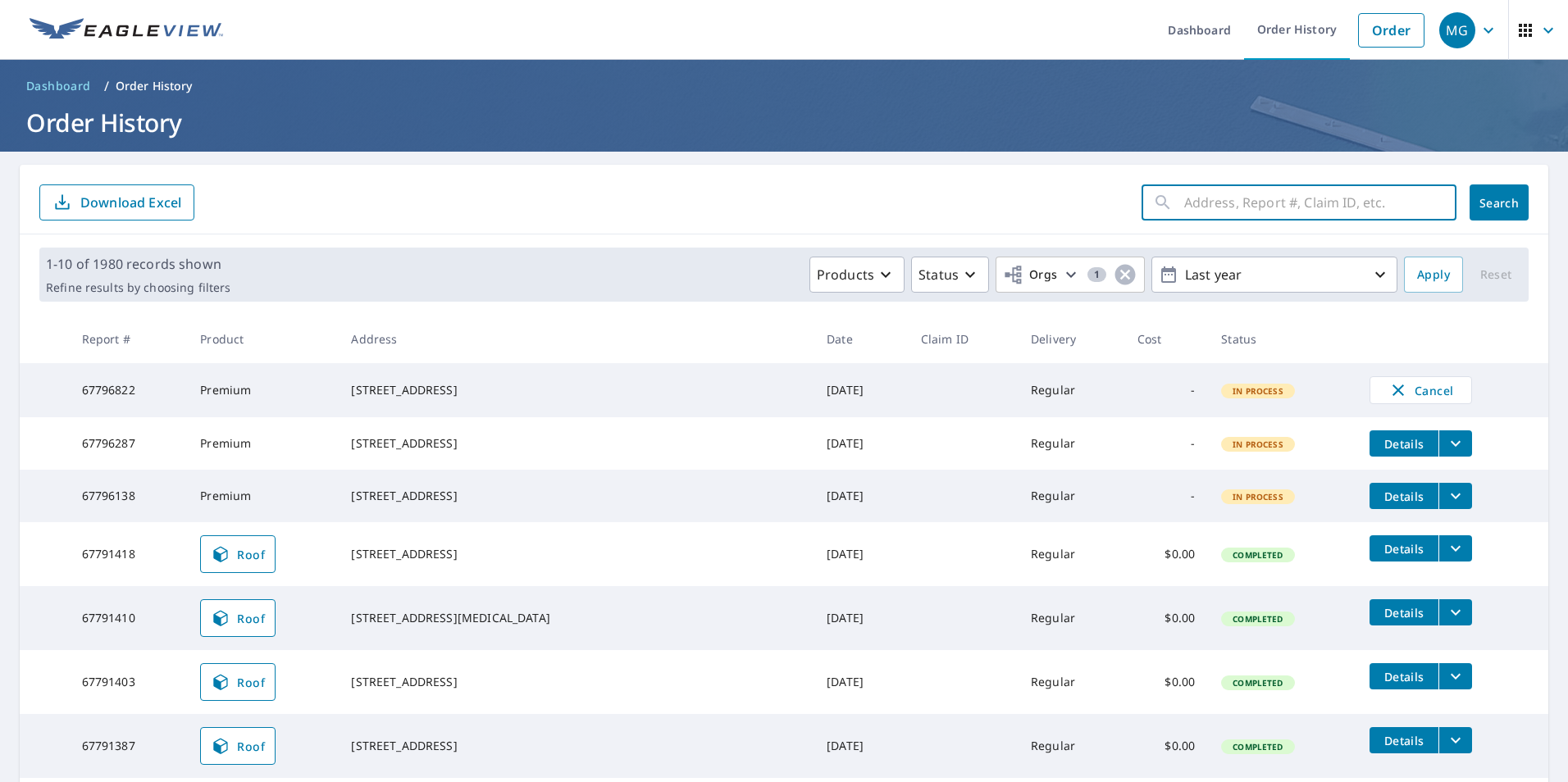
click at [1200, 208] on input "text" at bounding box center [1320, 202] width 272 height 46
paste input "[STREET_ADDRESS]"
drag, startPoint x: 1319, startPoint y: 195, endPoint x: 1261, endPoint y: 197, distance: 58.0
click at [1261, 197] on input "[STREET_ADDRESS]" at bounding box center [1304, 202] width 241 height 46
type input "[STREET_ADDRESS]"
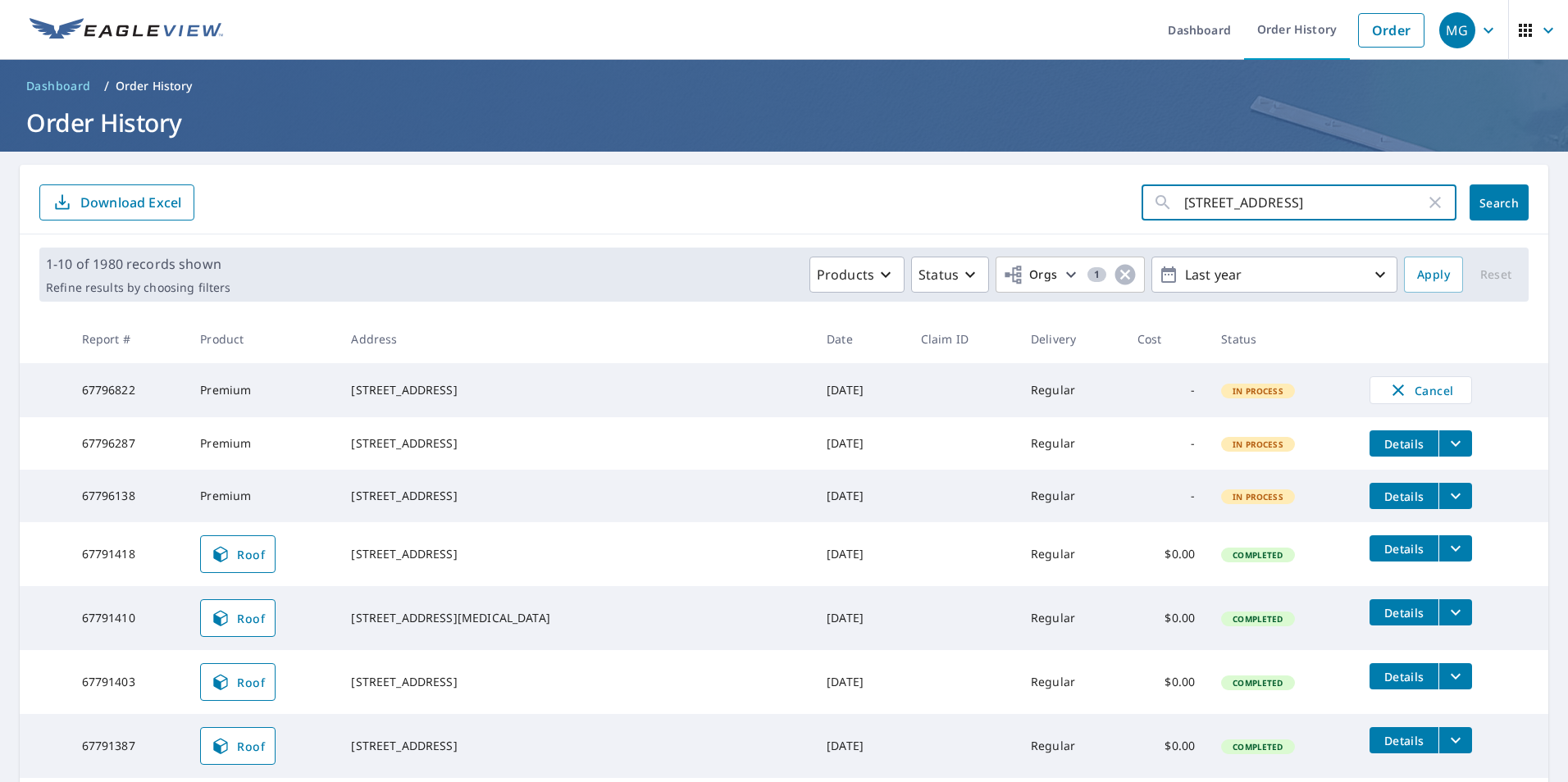
click at [1497, 204] on span "Search" at bounding box center [1499, 202] width 33 height 16
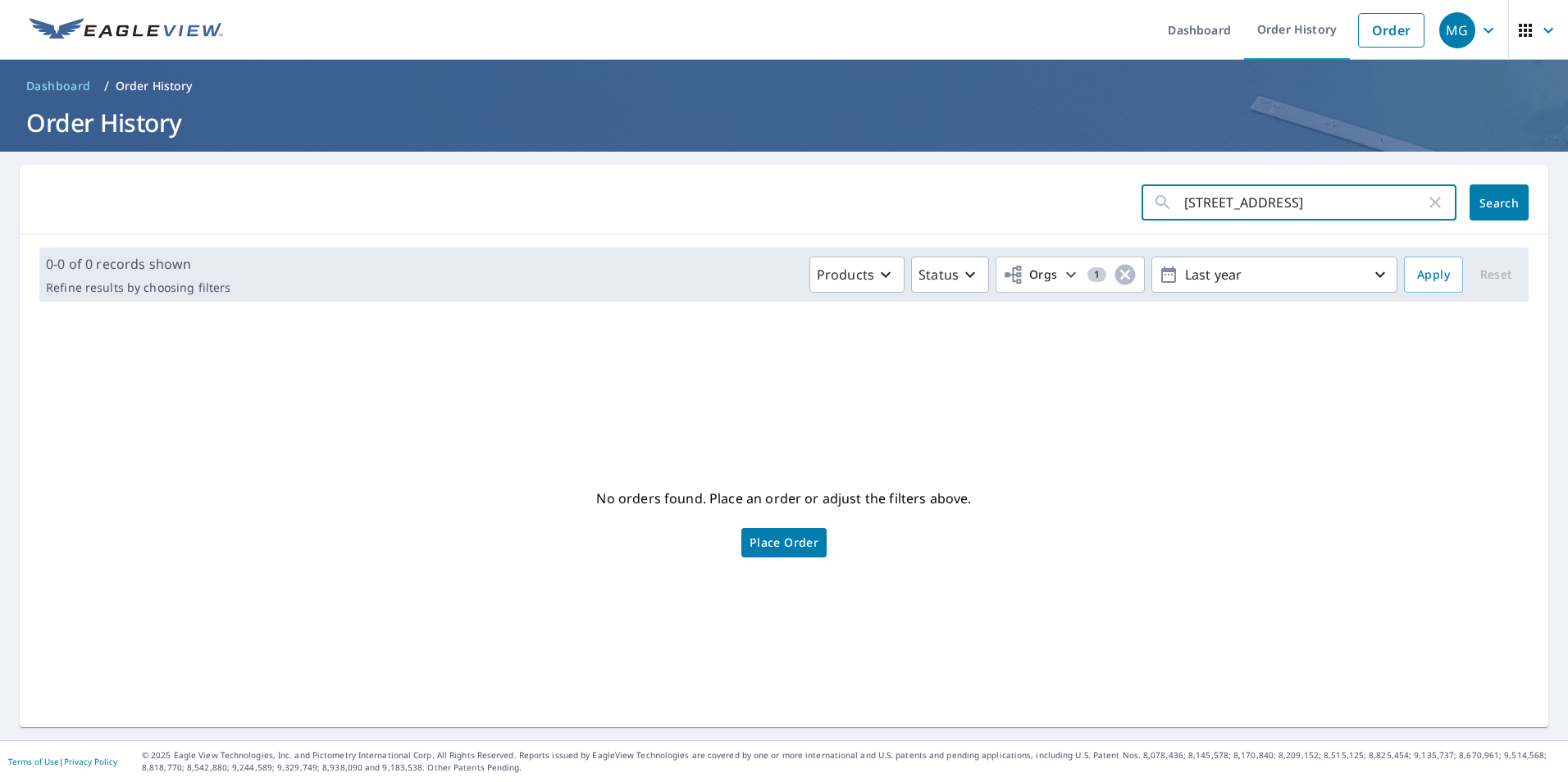
drag, startPoint x: 1299, startPoint y: 207, endPoint x: 1239, endPoint y: 197, distance: 60.8
click at [1239, 197] on input "[STREET_ADDRESS]" at bounding box center [1304, 202] width 241 height 46
type input "11622 NW"
click button "Search" at bounding box center [1499, 202] width 59 height 36
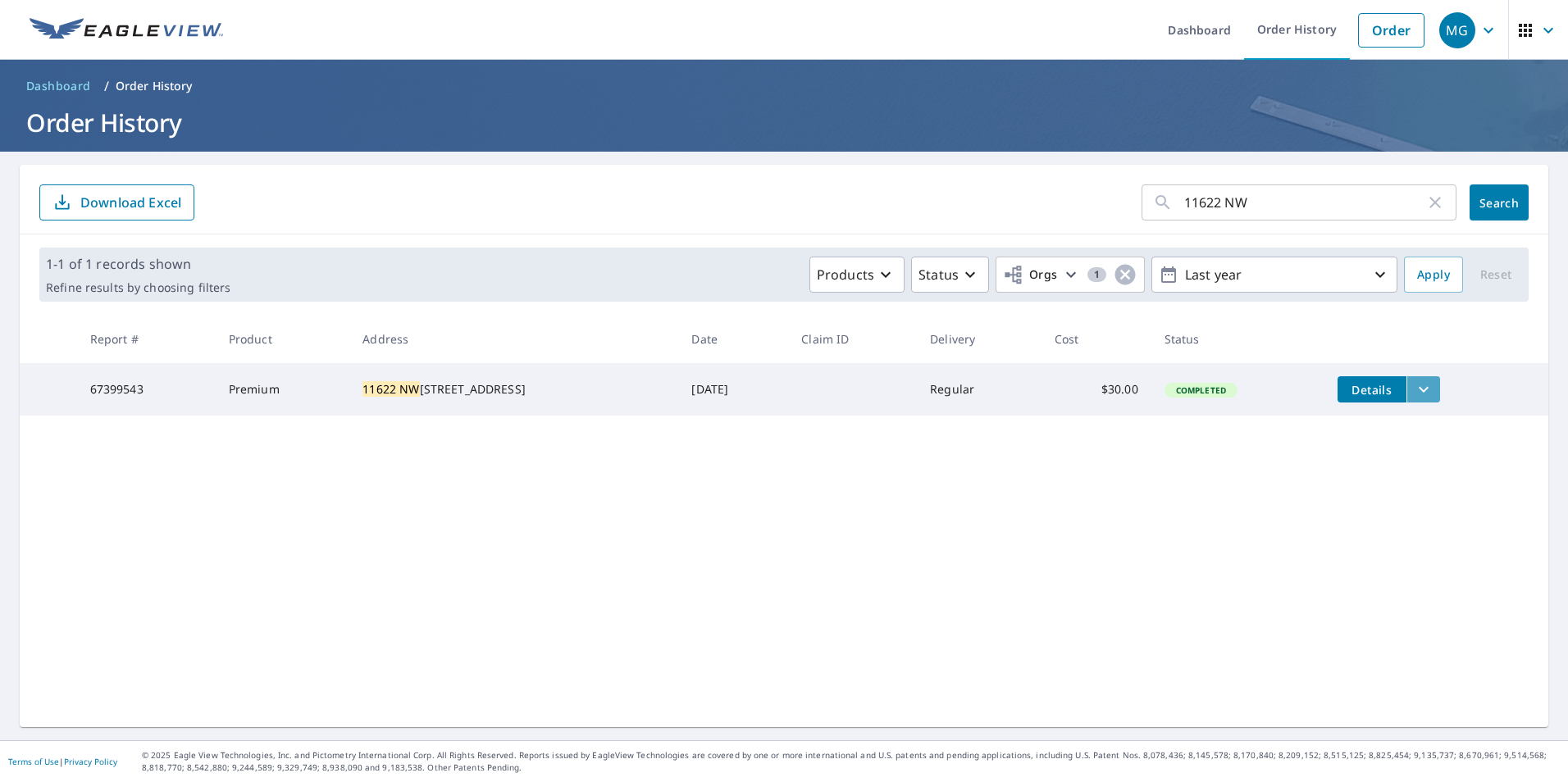
click at [1414, 385] on icon "filesDropdownBtn-67399543" at bounding box center [1423, 389] width 19 height 19
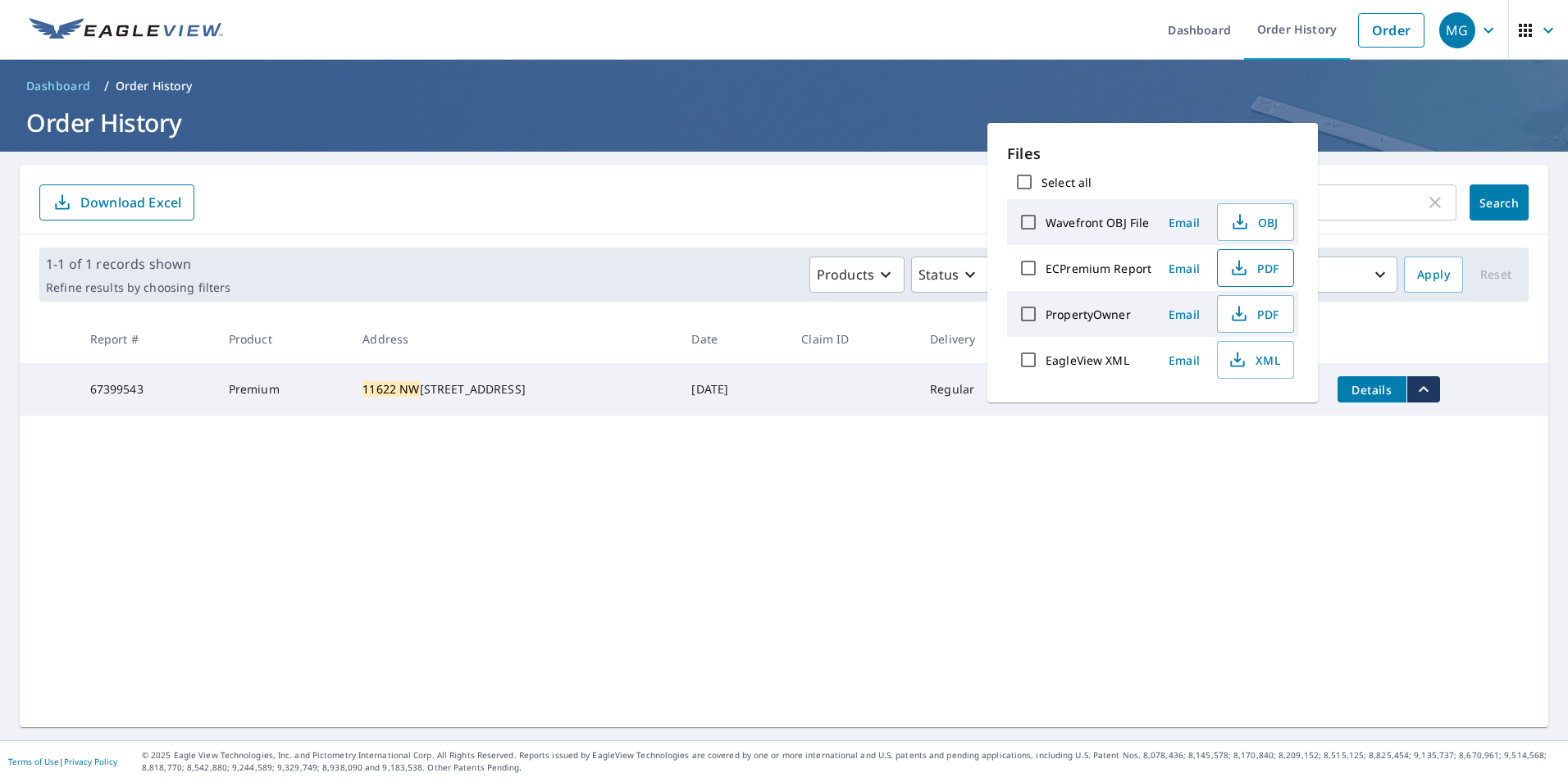
click at [1266, 279] on button "PDF" at bounding box center [1255, 268] width 77 height 38
